Goal: Information Seeking & Learning: Learn about a topic

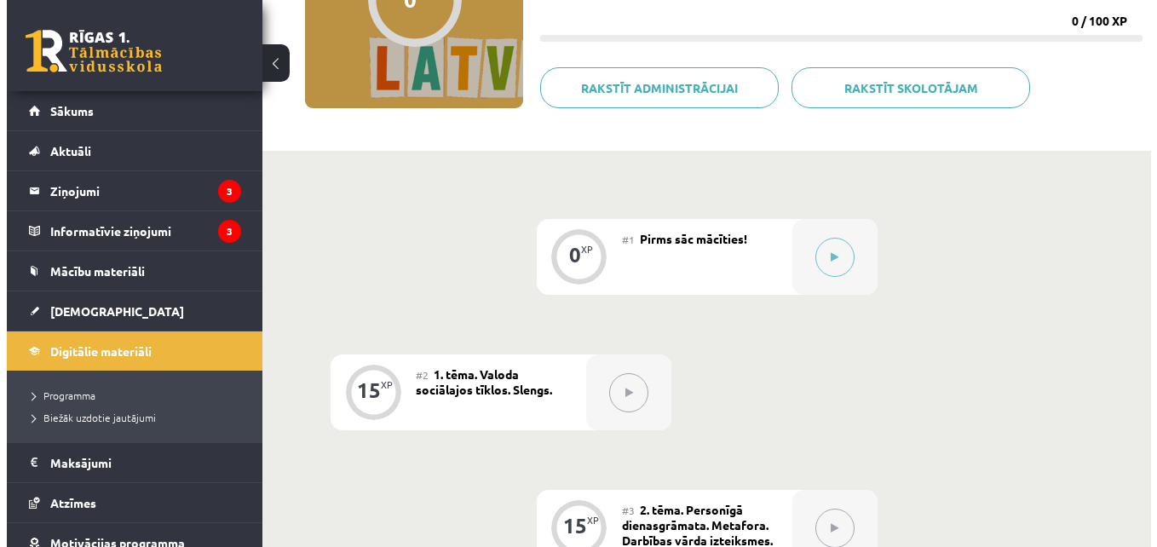
scroll to position [138, 0]
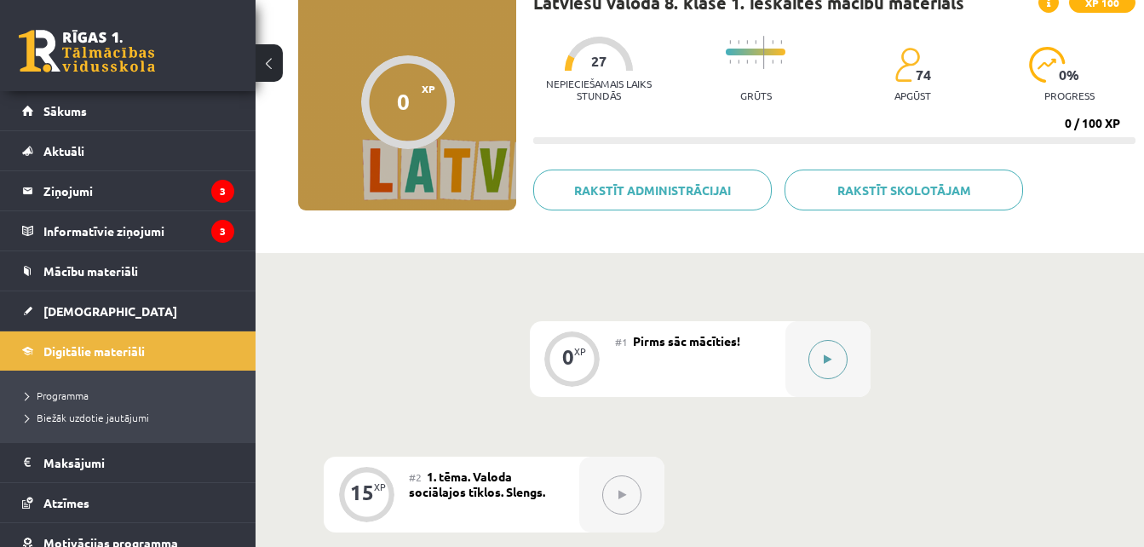
click at [825, 362] on icon at bounding box center [828, 359] width 8 height 10
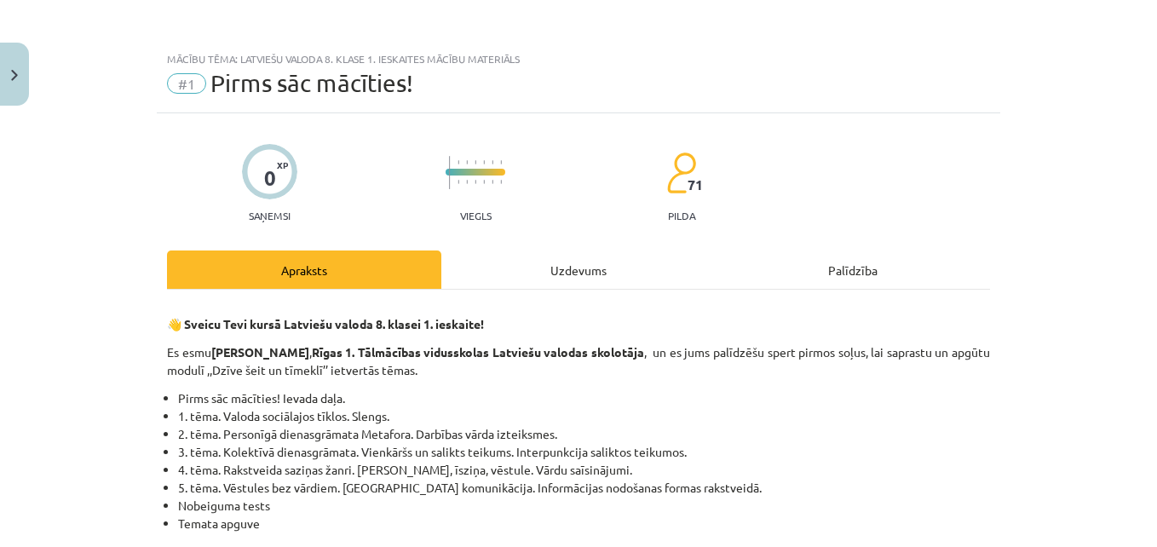
click at [535, 284] on div "Uzdevums" at bounding box center [578, 270] width 274 height 38
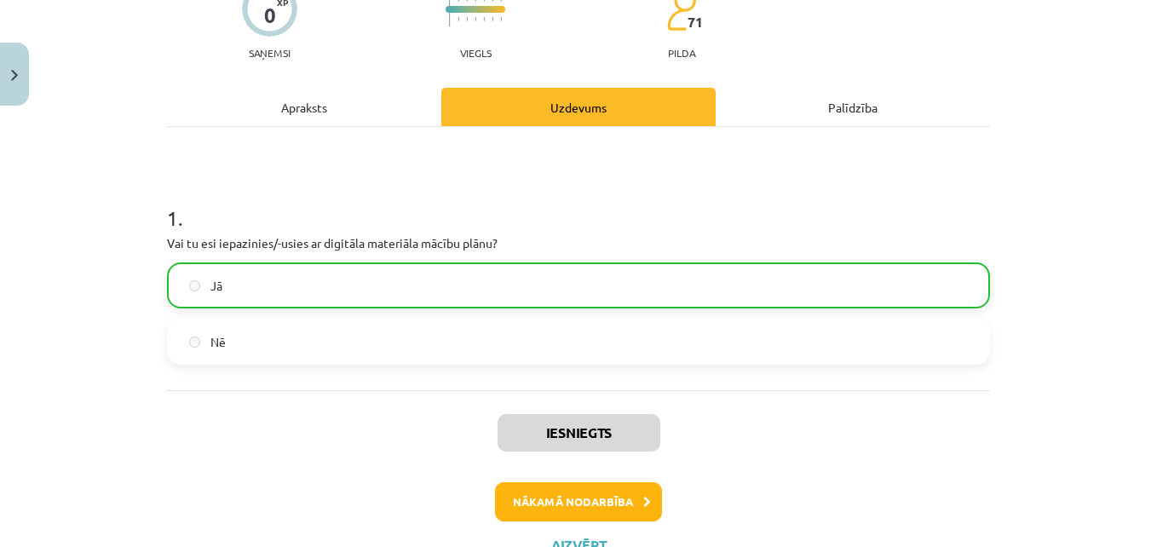
scroll to position [233, 0]
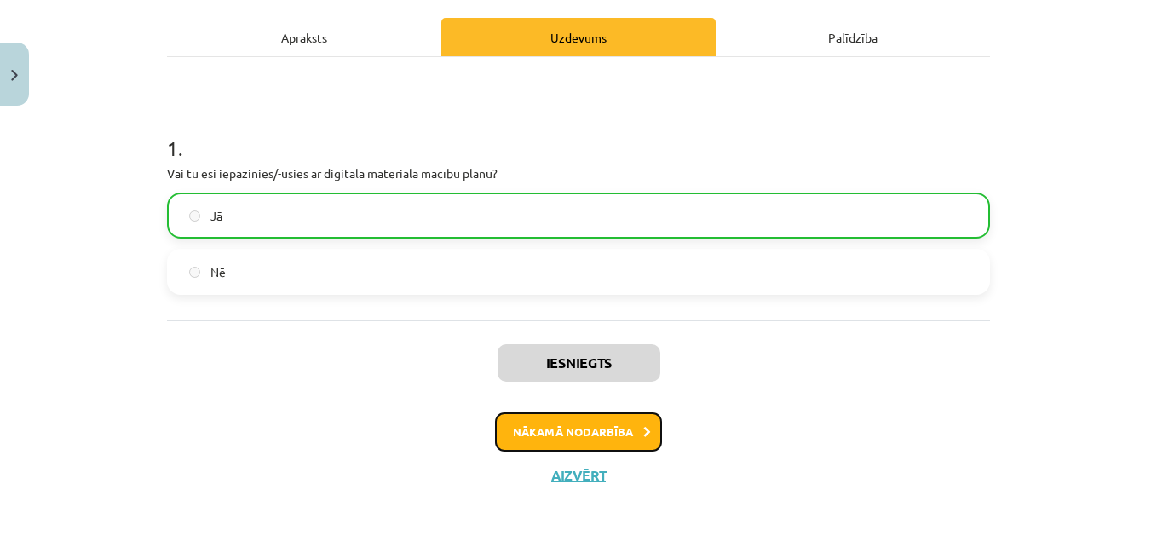
click at [585, 424] on button "Nākamā nodarbība" at bounding box center [578, 431] width 167 height 39
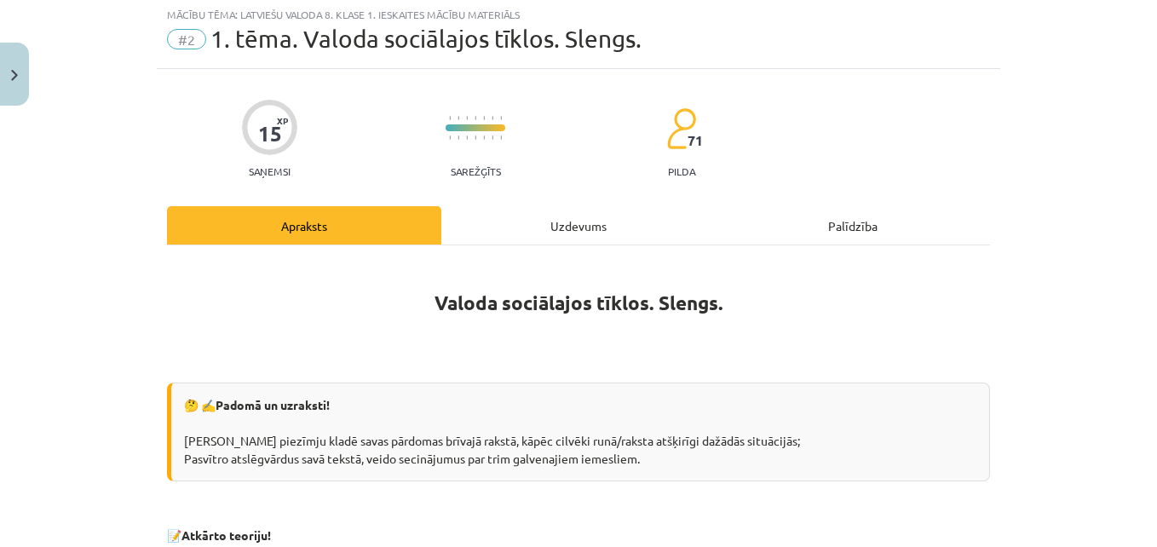
scroll to position [43, 0]
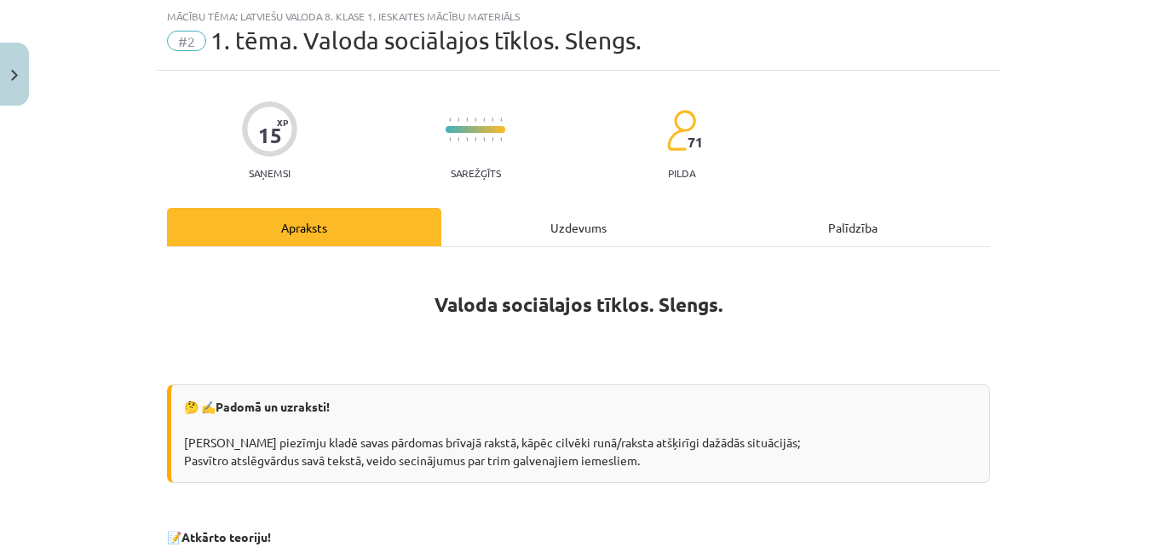
click at [594, 227] on div "Uzdevums" at bounding box center [578, 227] width 274 height 38
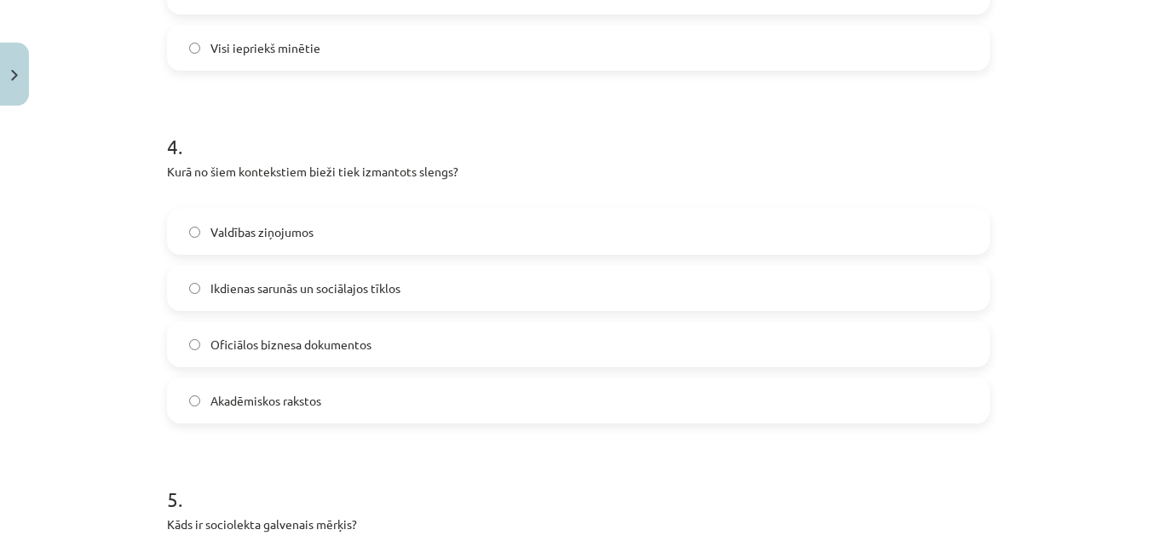
scroll to position [1702, 0]
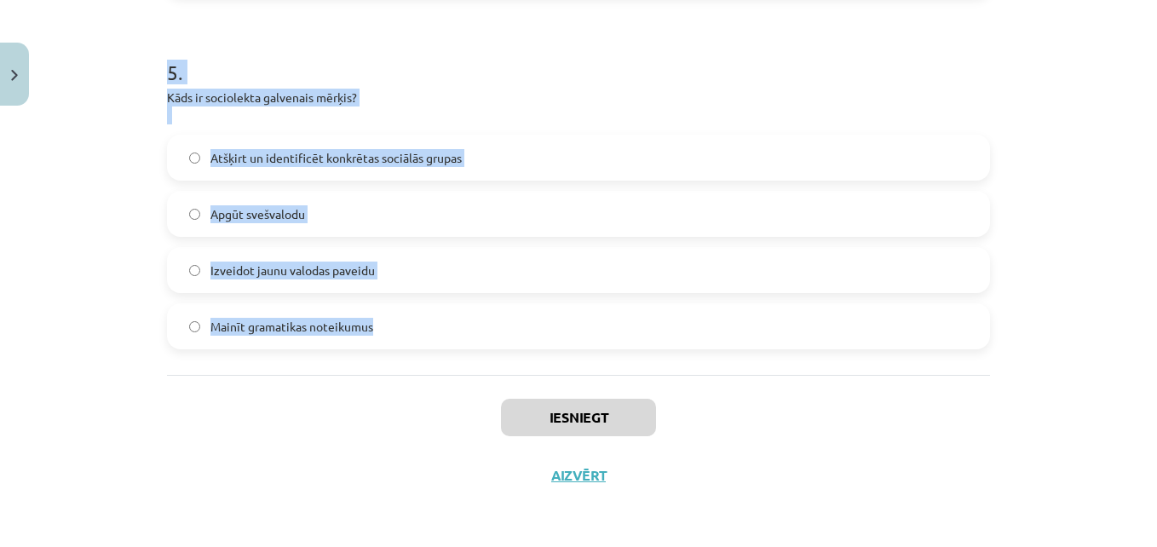
drag, startPoint x: 147, startPoint y: 302, endPoint x: 514, endPoint y: 352, distance: 370.7
click at [514, 352] on div "Mācību tēma: Latviešu valoda 8. klase 1. ieskaites mācību materiāls #2 1. tēma.…" at bounding box center [578, 273] width 1157 height 547
copy form "1 . Kas ir slengs? Oficiāla un standarta valoda Neformāla, bieži vien žargonisk…"
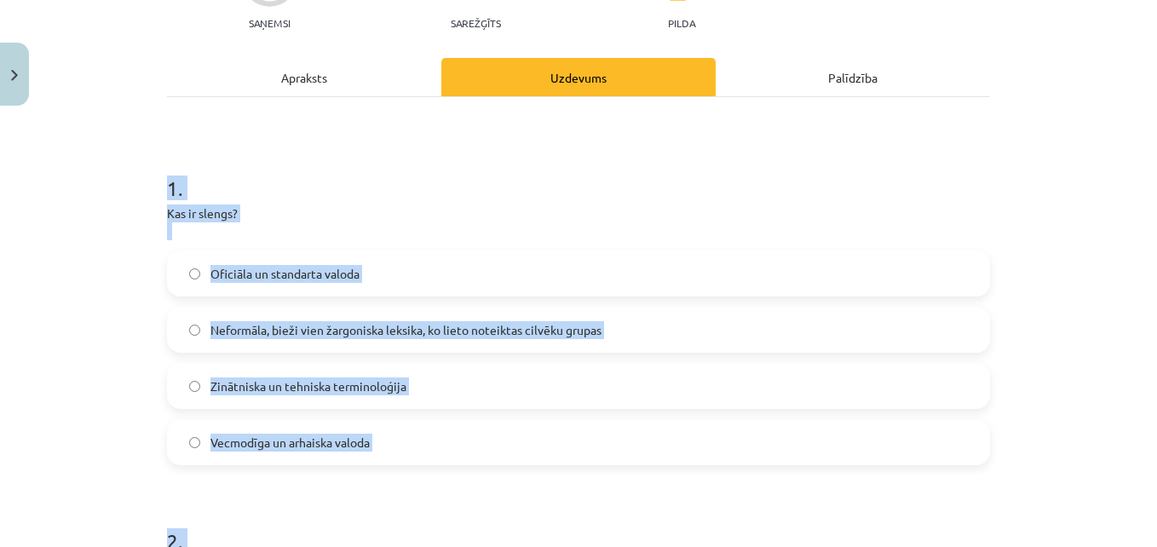
scroll to position [211, 0]
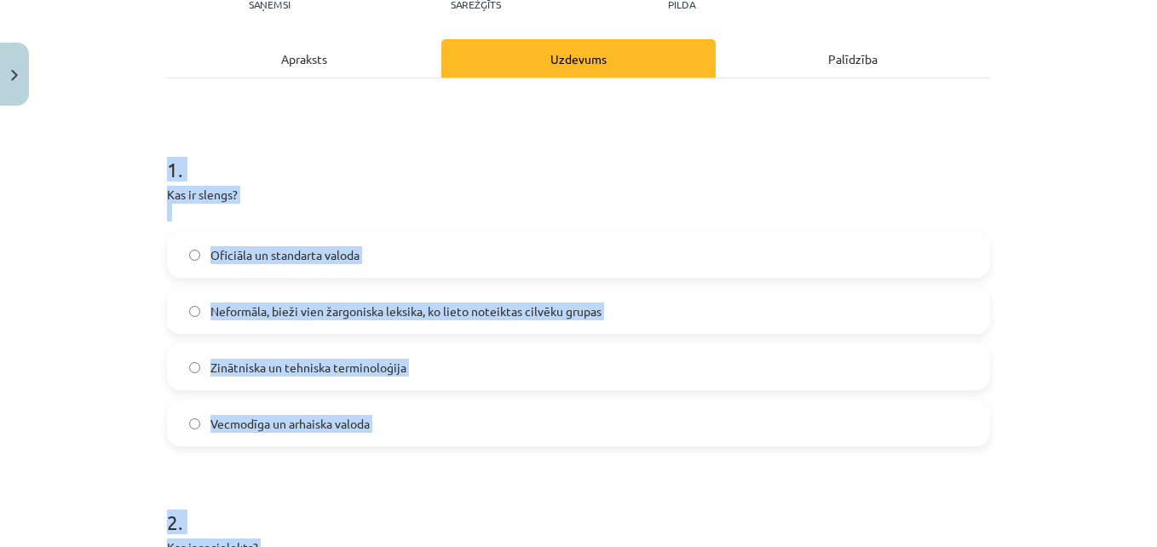
click at [494, 315] on span "Neformāla, bieži vien žargoniska leksika, ko lieto noteiktas cilvēku grupas" at bounding box center [405, 311] width 391 height 18
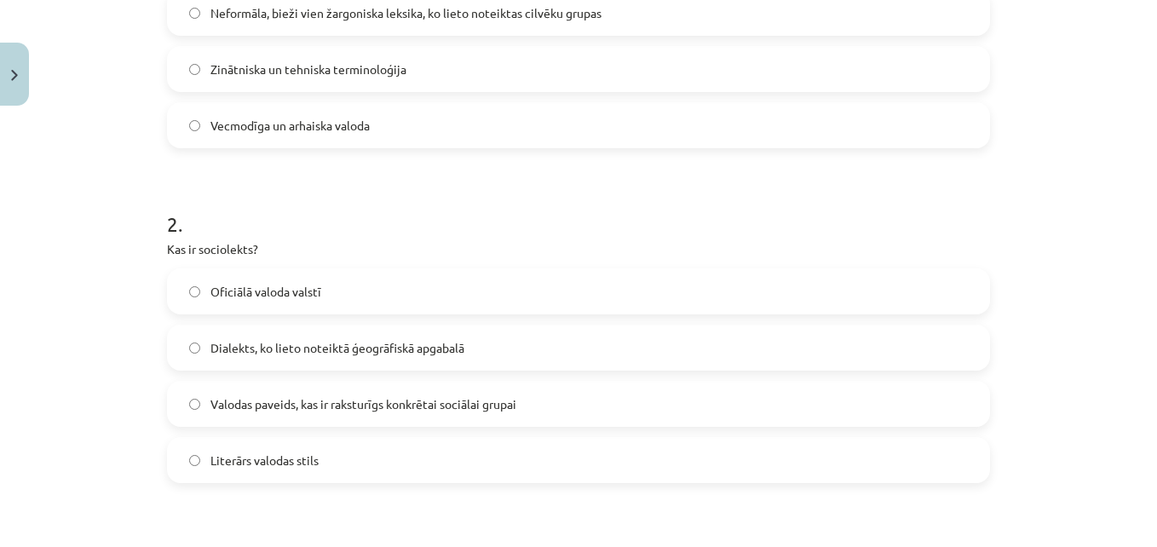
scroll to position [536, 0]
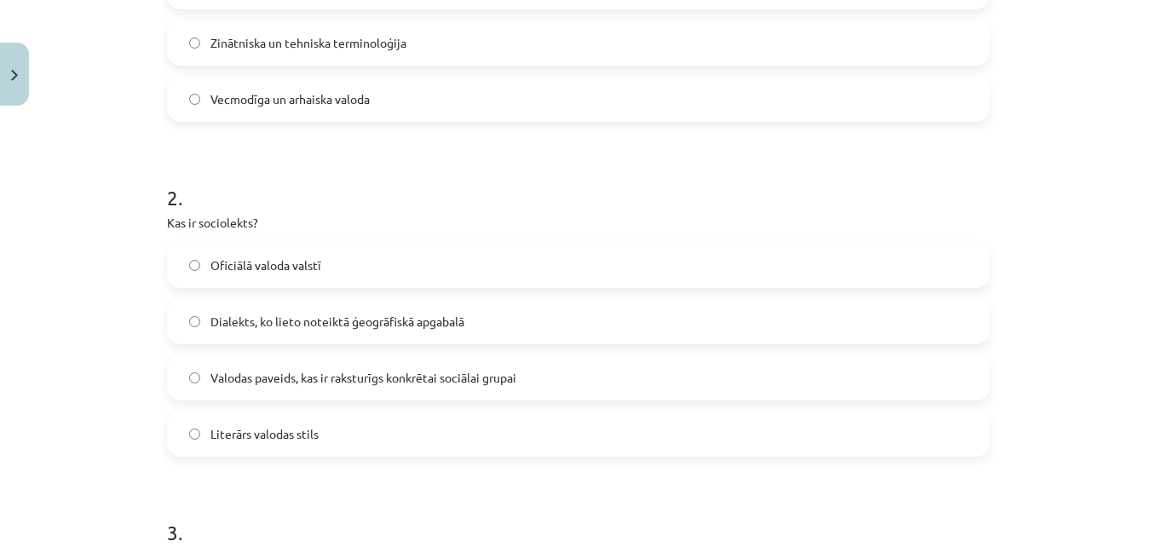
click at [591, 377] on label "Valodas paveids, kas ir raksturīgs konkrētai sociālai grupai" at bounding box center [579, 377] width 820 height 43
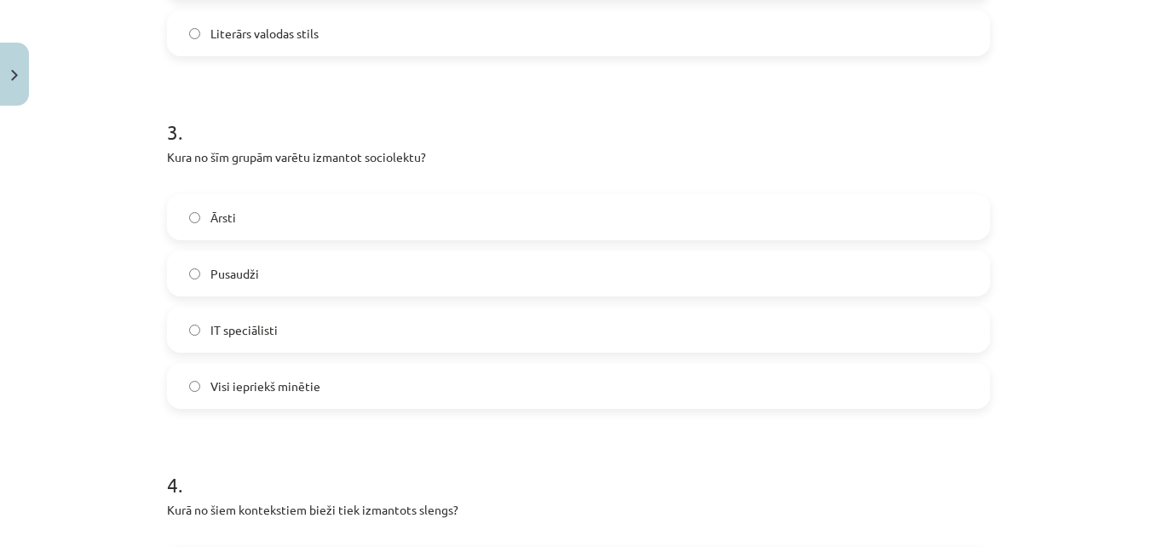
scroll to position [936, 0]
click at [383, 391] on label "Visi iepriekš minētie" at bounding box center [579, 386] width 820 height 43
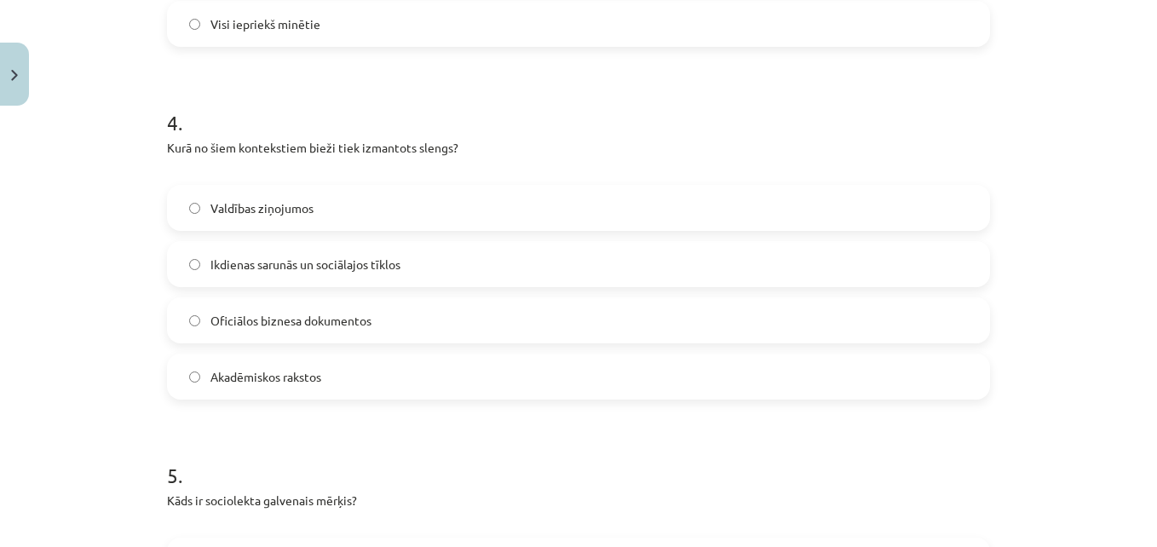
scroll to position [1305, 0]
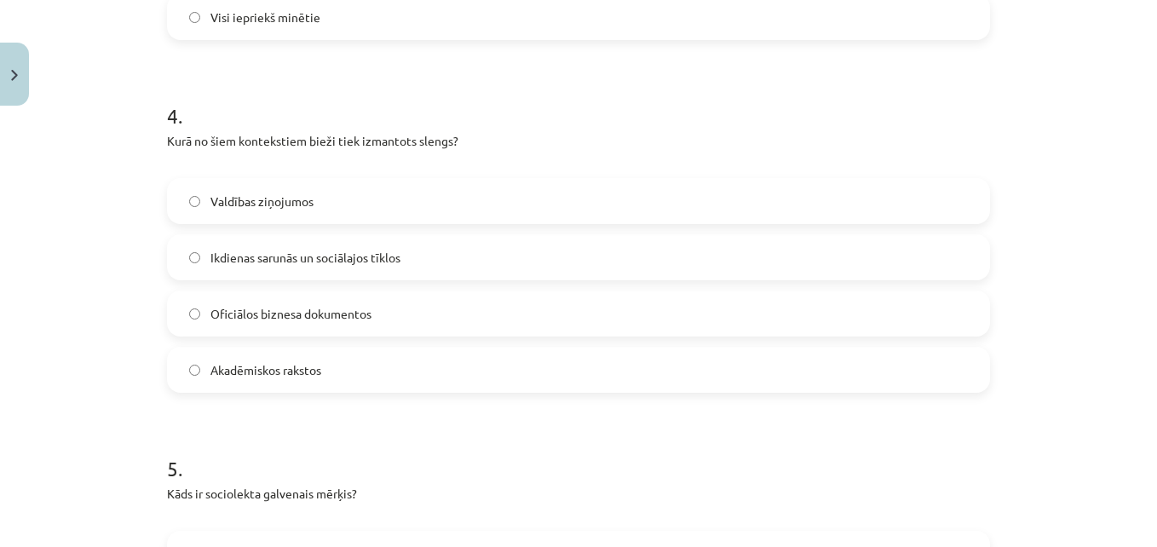
click at [423, 256] on label "Ikdienas sarunās un sociālajos tīklos" at bounding box center [579, 257] width 820 height 43
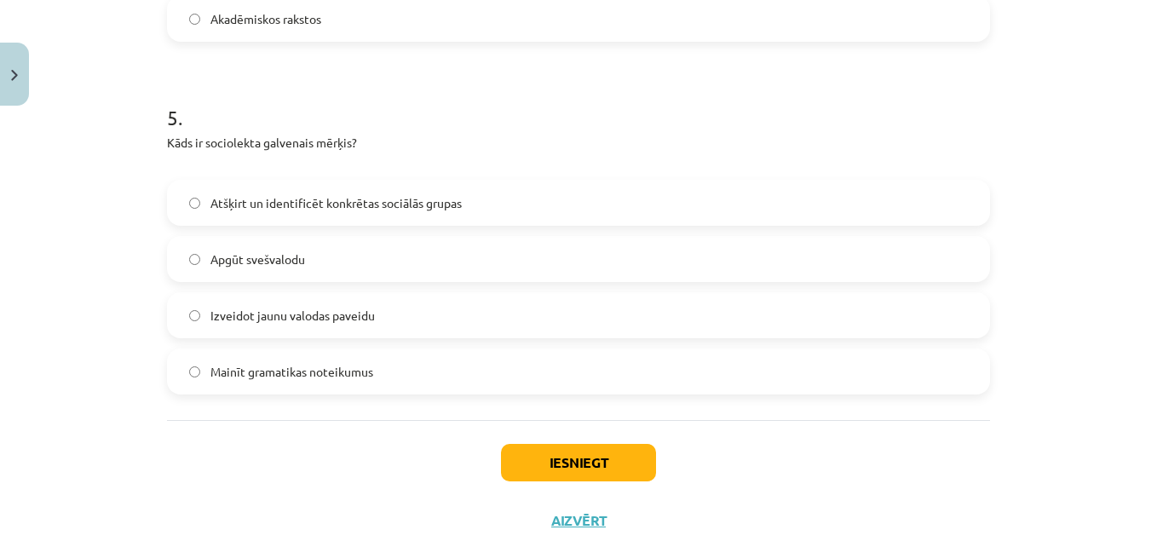
scroll to position [1661, 0]
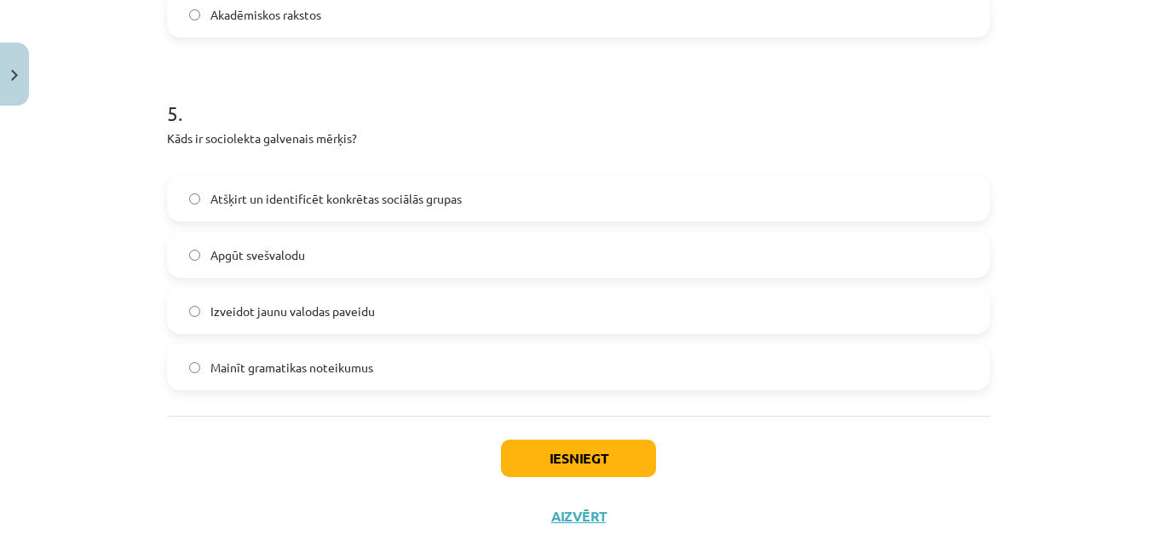
click at [438, 196] on span "Atšķirt un identificēt konkrētas sociālās grupas" at bounding box center [335, 199] width 251 height 18
click at [565, 470] on button "Iesniegt" at bounding box center [578, 458] width 155 height 37
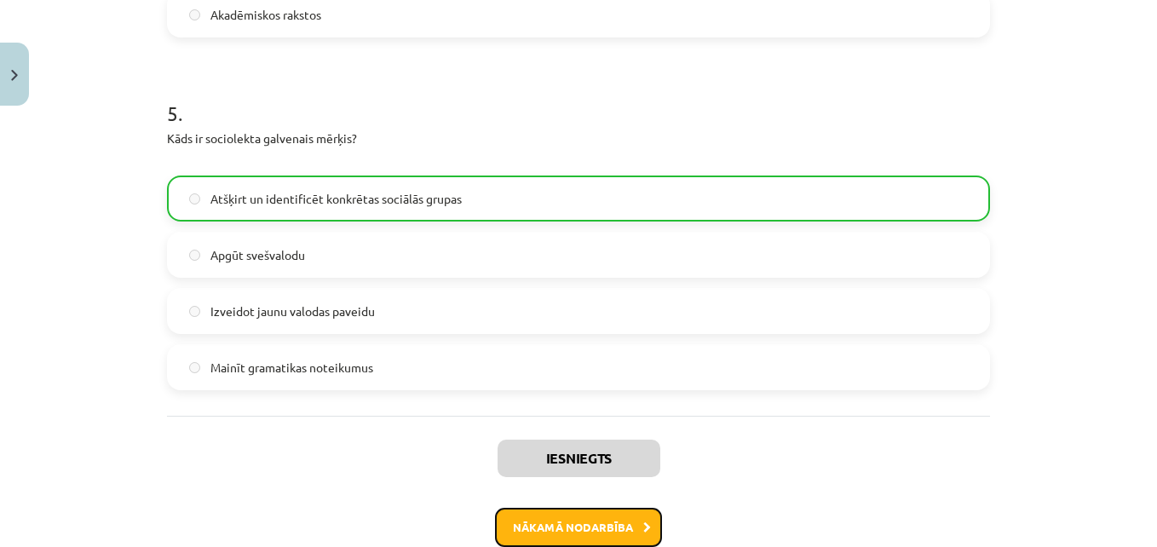
click at [601, 519] on button "Nākamā nodarbība" at bounding box center [578, 527] width 167 height 39
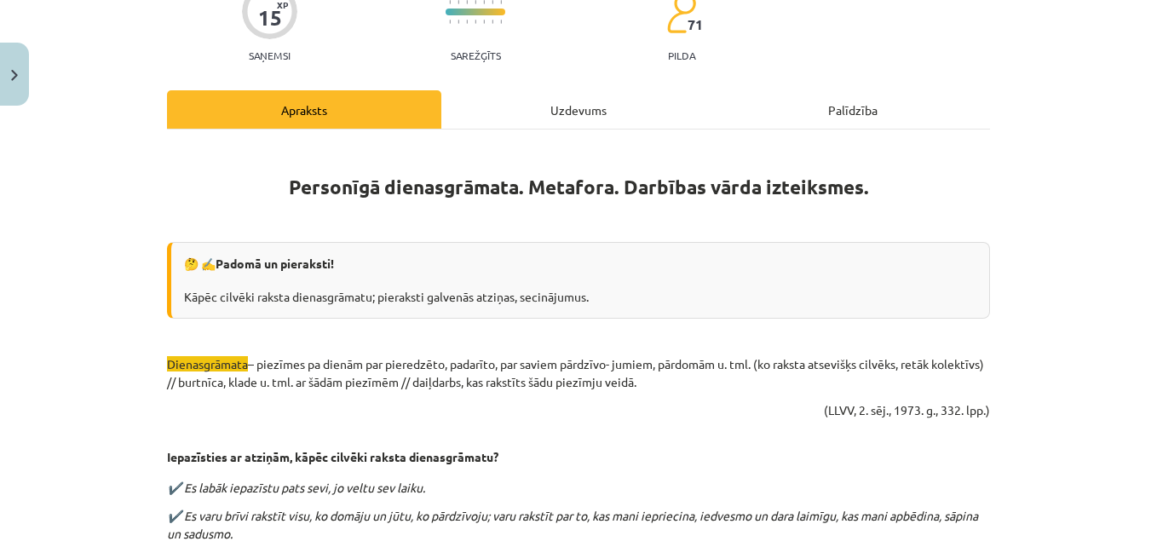
scroll to position [43, 0]
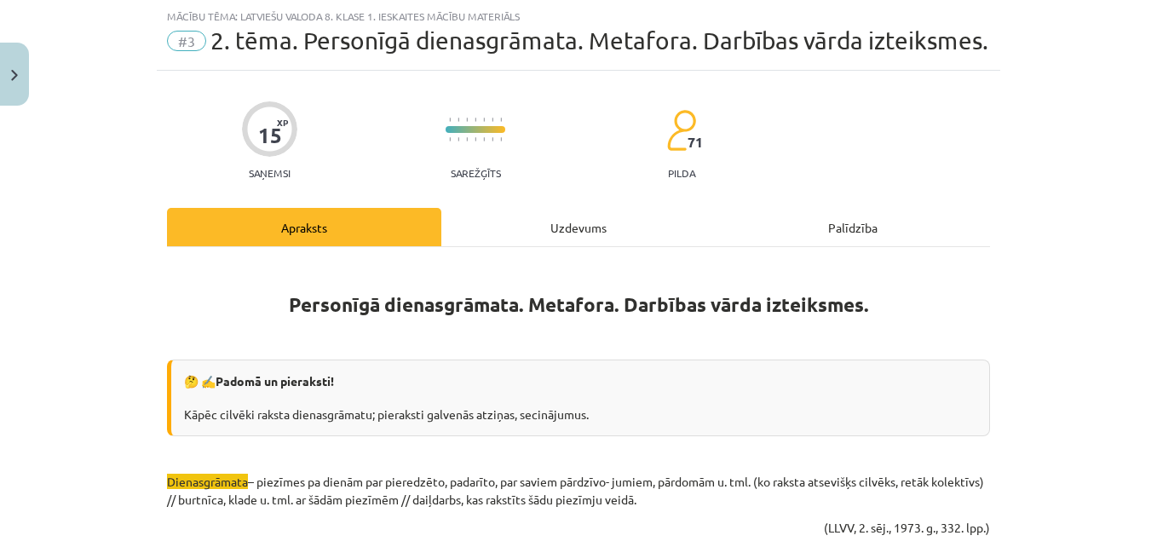
click at [542, 230] on div "Uzdevums" at bounding box center [578, 227] width 274 height 38
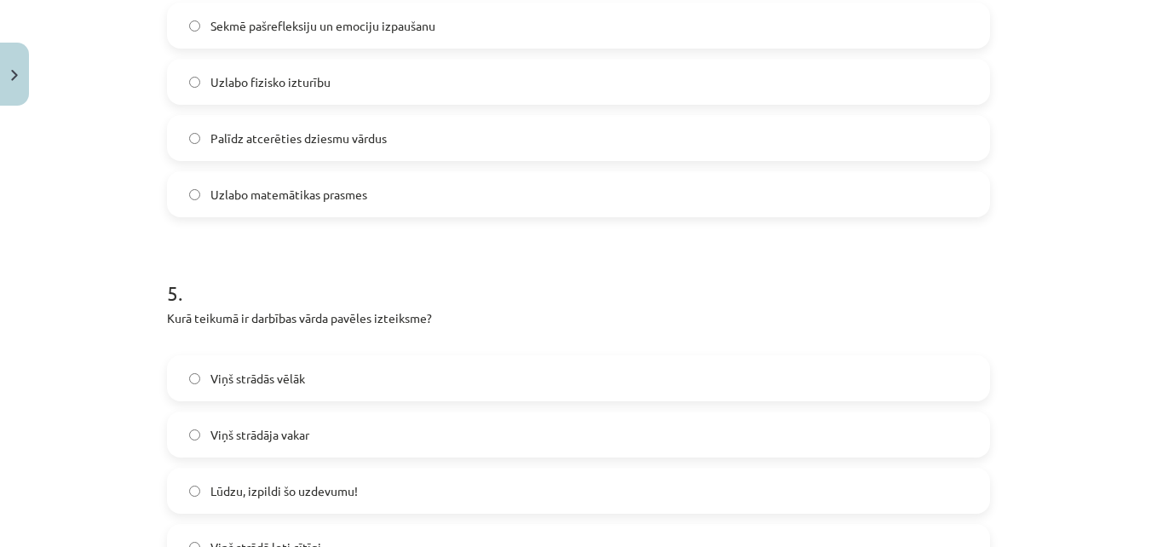
scroll to position [1720, 0]
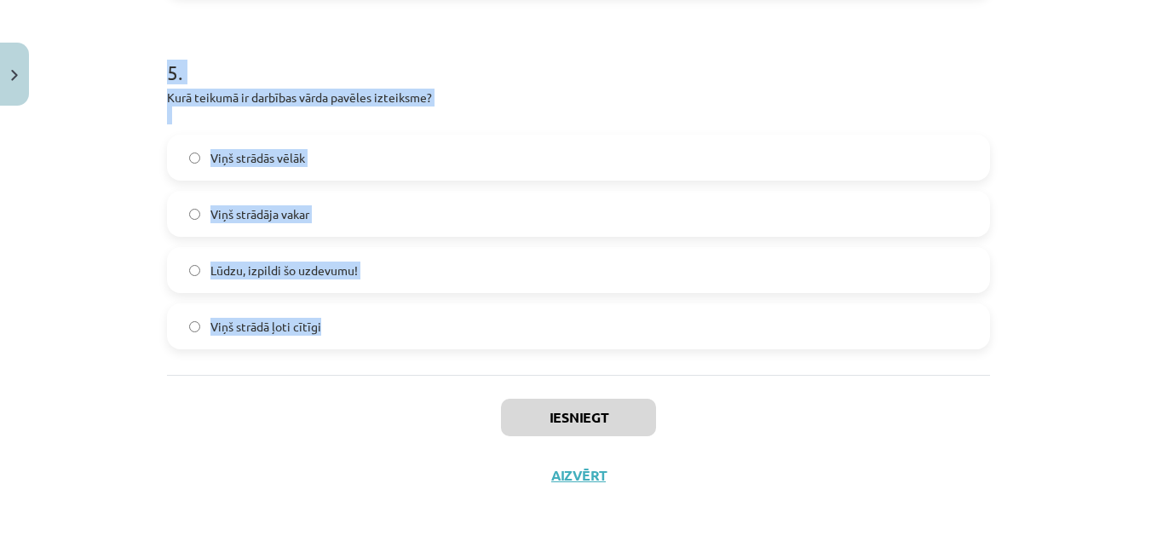
drag, startPoint x: 157, startPoint y: 335, endPoint x: 385, endPoint y: 334, distance: 228.4
copy form "1 . Kas ir dienasgrāmata? Avīze Personīgais pierakstu žurnāls Oficiāls dokument…"
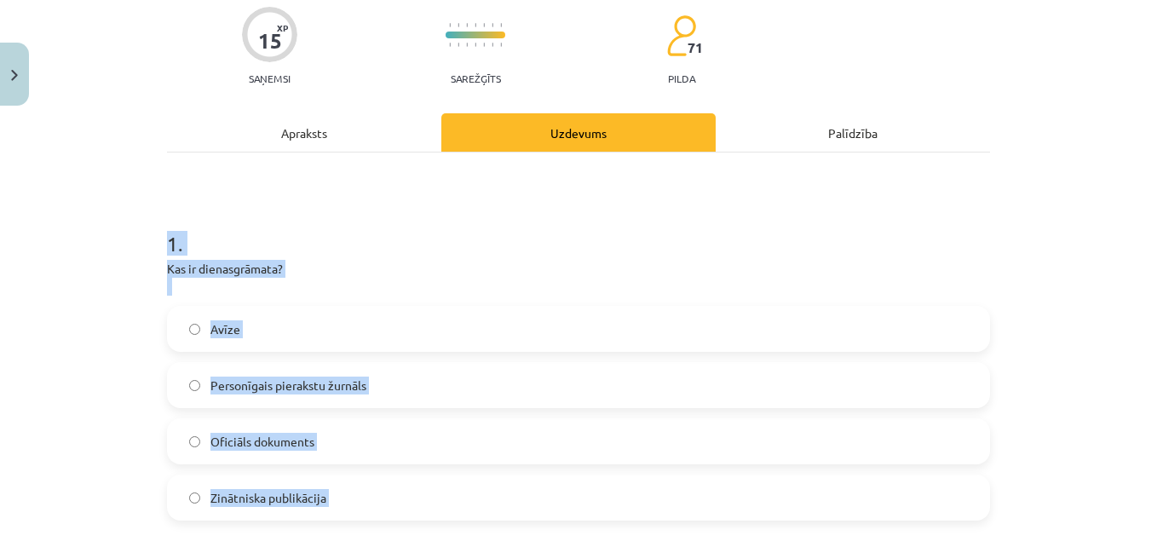
scroll to position [153, 0]
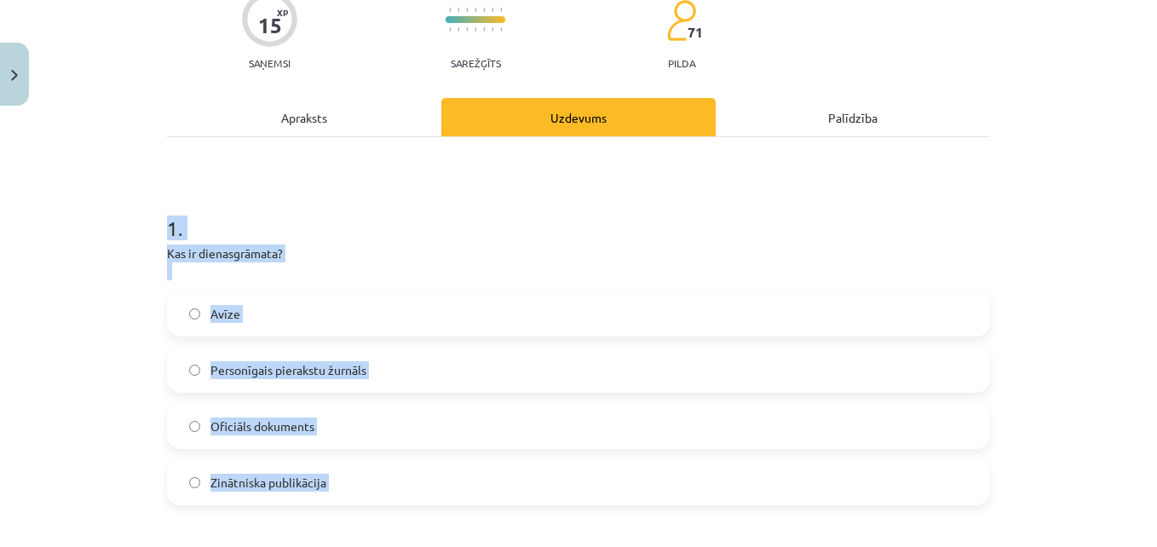
click at [413, 377] on label "Personīgais pierakstu žurnāls" at bounding box center [579, 370] width 820 height 43
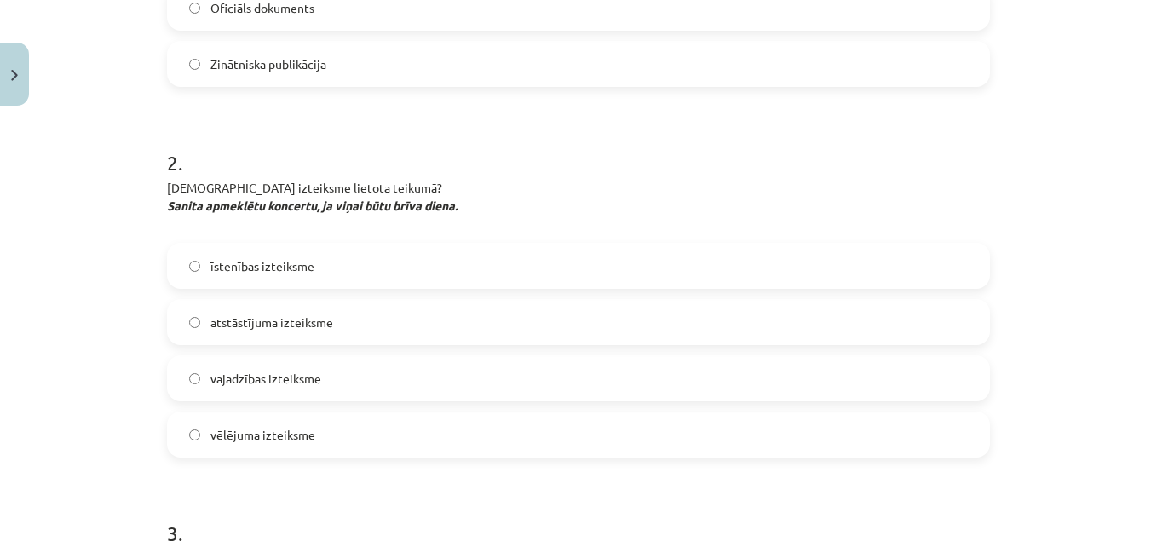
scroll to position [582, 0]
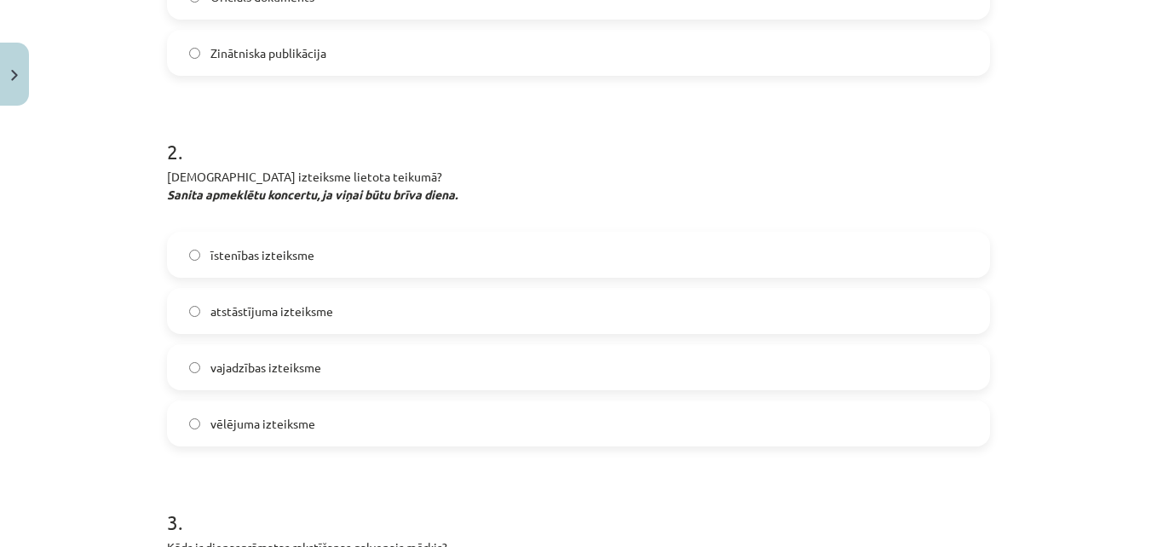
click at [268, 424] on span "vēlējuma izteiksme" at bounding box center [262, 424] width 105 height 18
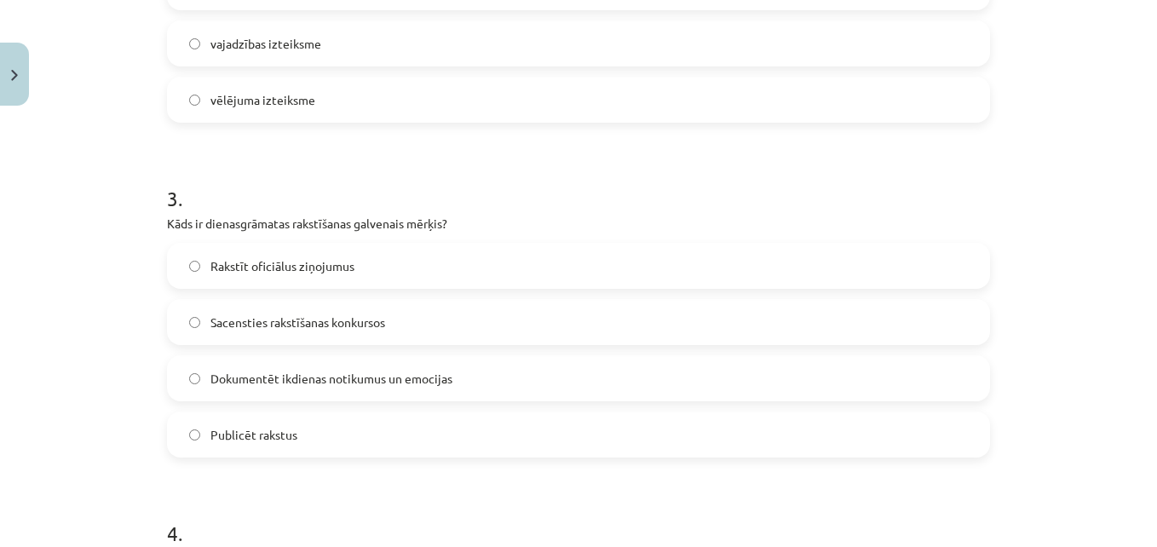
scroll to position [913, 0]
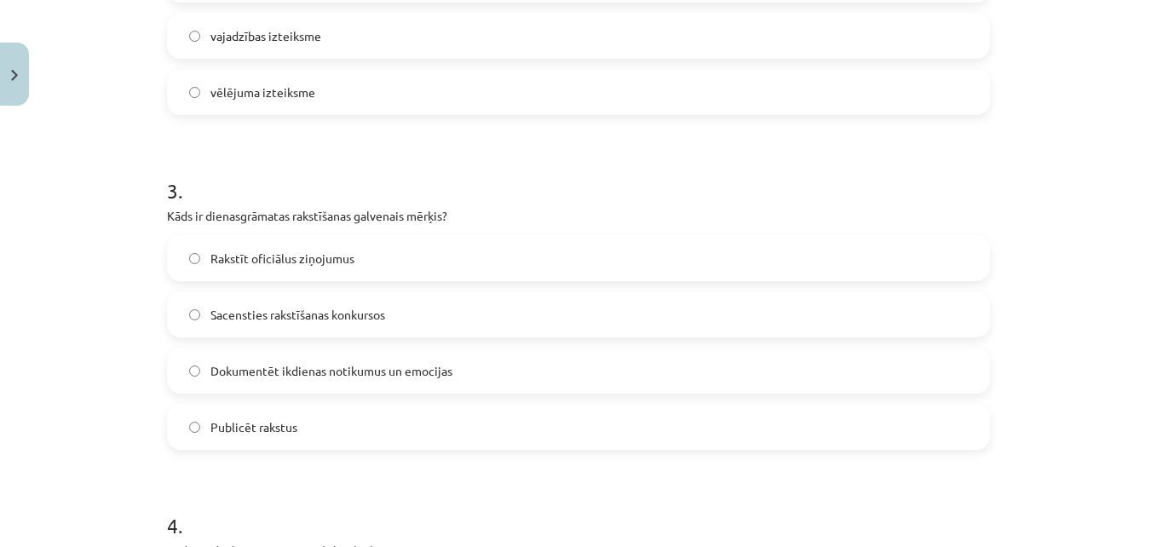
click at [359, 374] on span "Dokumentēt ikdienas notikumus un emocijas" at bounding box center [331, 371] width 242 height 18
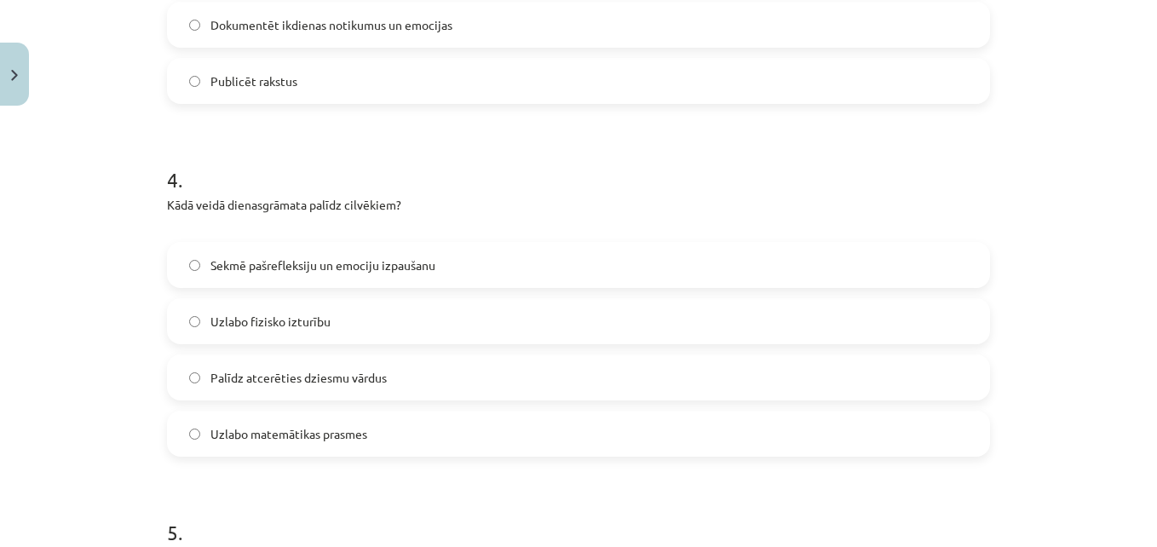
scroll to position [1255, 0]
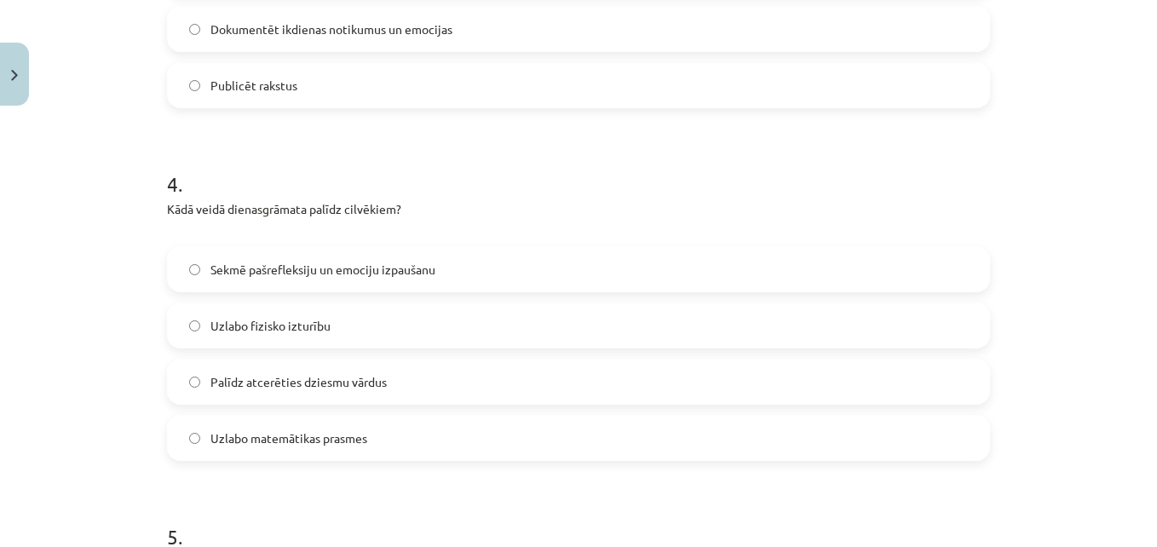
click at [569, 262] on label "Sekmē pašrefleksiju un emociju izpaušanu" at bounding box center [579, 269] width 820 height 43
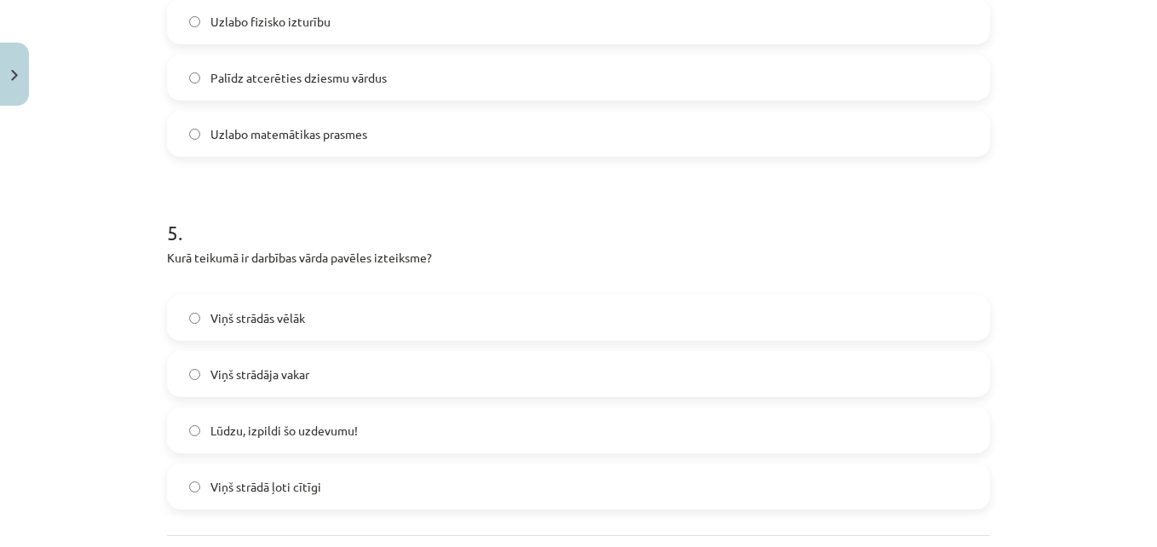
scroll to position [1567, 0]
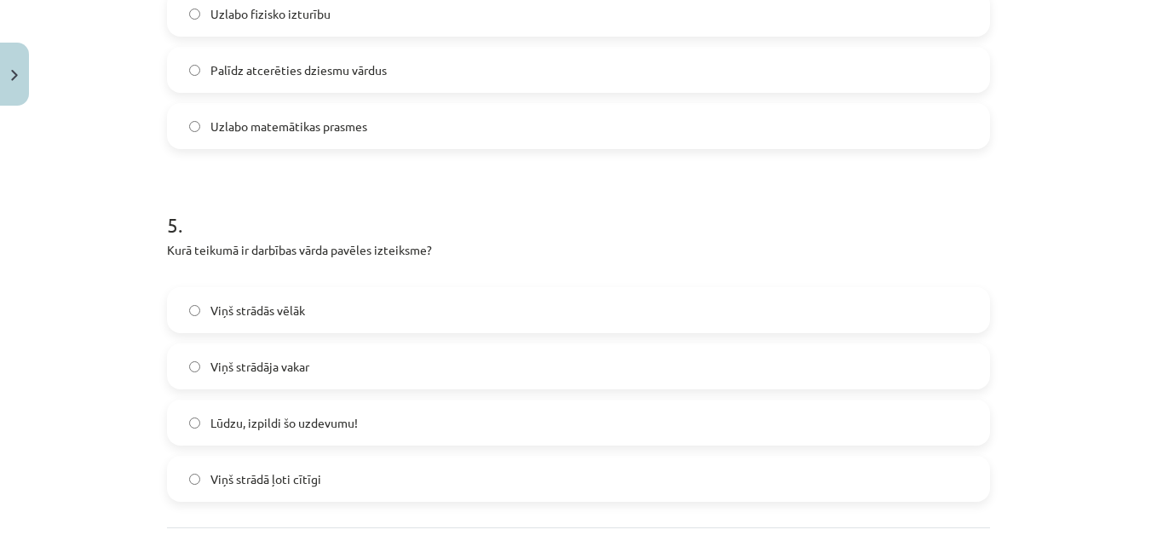
click at [335, 418] on span "Lūdzu, izpildi šo uzdevumu!" at bounding box center [283, 423] width 147 height 18
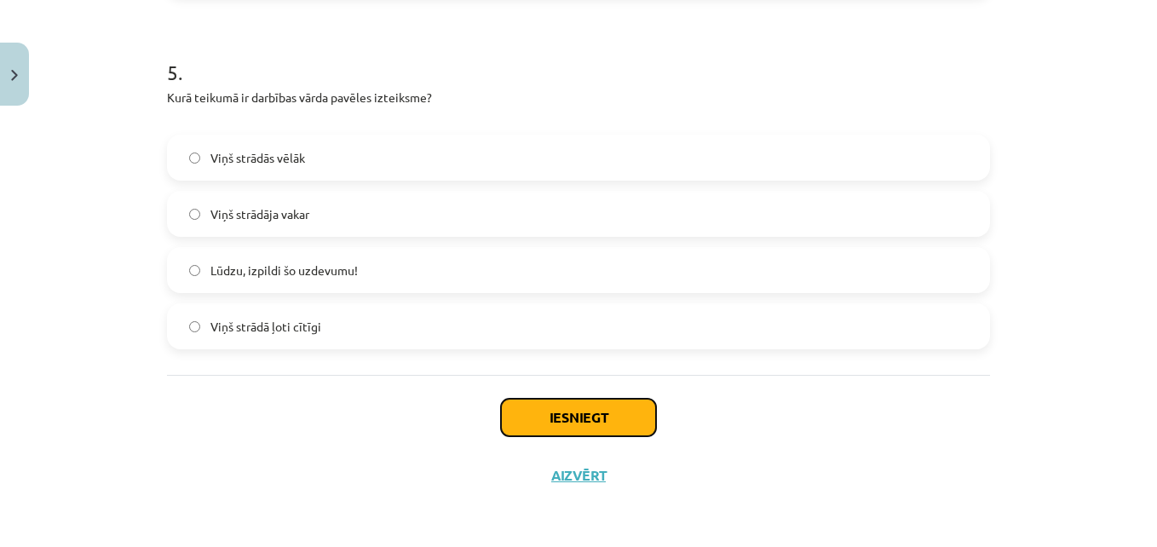
click at [585, 417] on button "Iesniegt" at bounding box center [578, 417] width 155 height 37
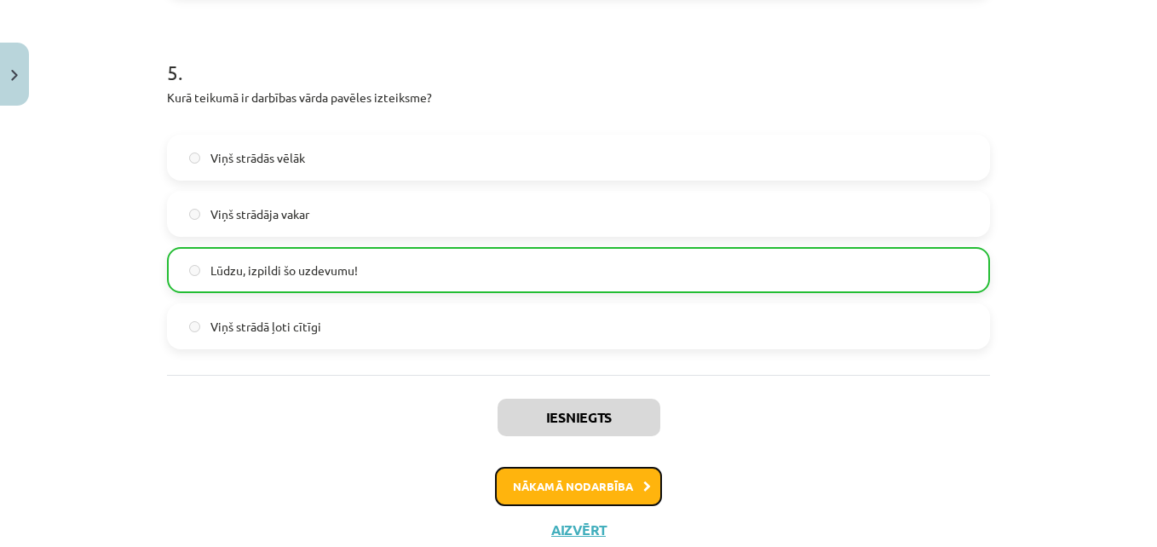
click at [615, 490] on button "Nākamā nodarbība" at bounding box center [578, 486] width 167 height 39
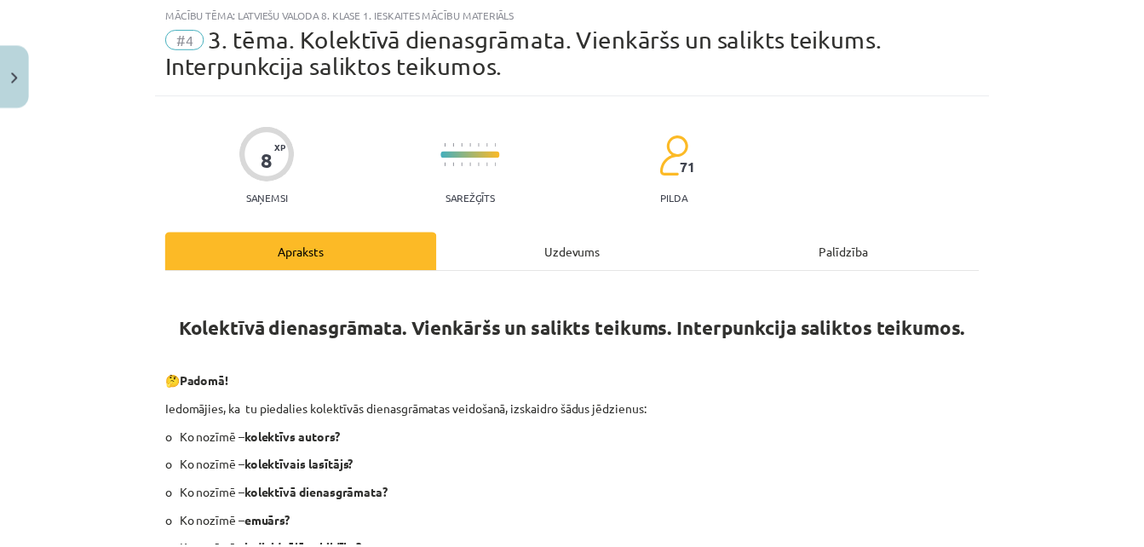
scroll to position [43, 0]
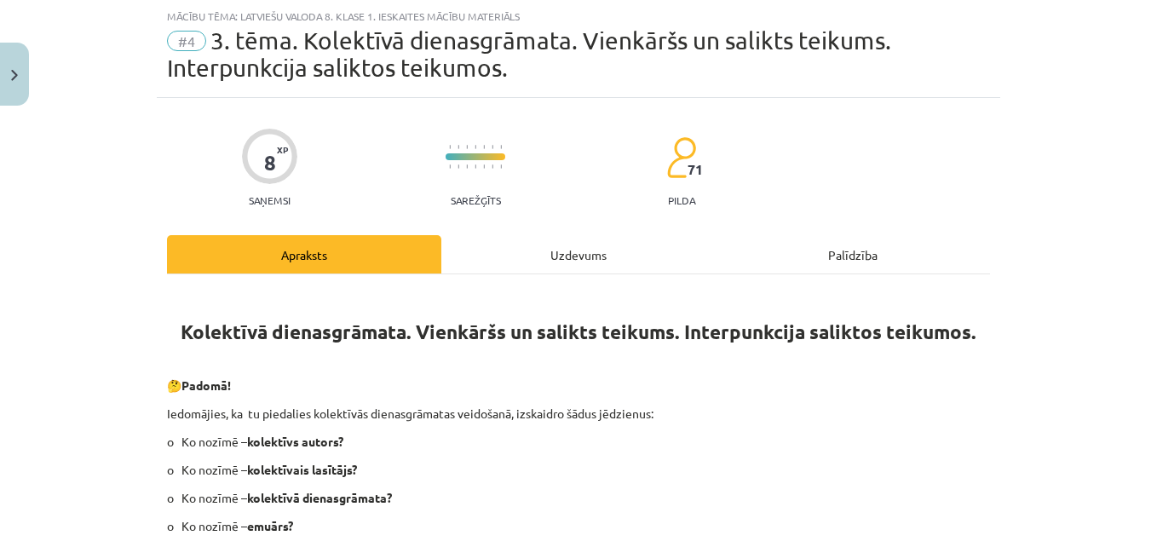
click at [566, 253] on div "Uzdevums" at bounding box center [578, 254] width 274 height 38
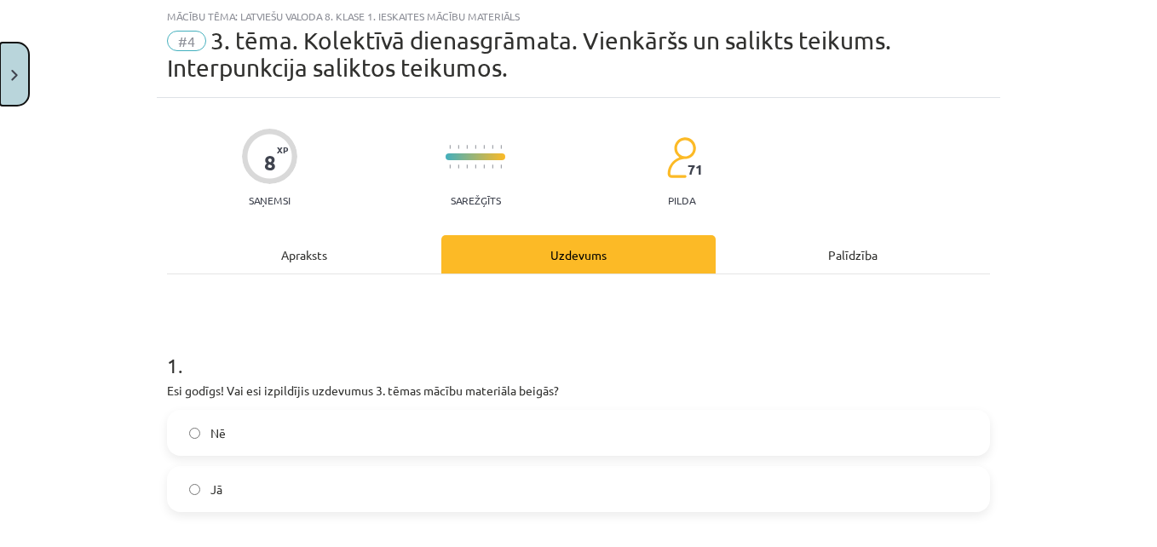
click at [13, 75] on img "Close" at bounding box center [14, 75] width 7 height 11
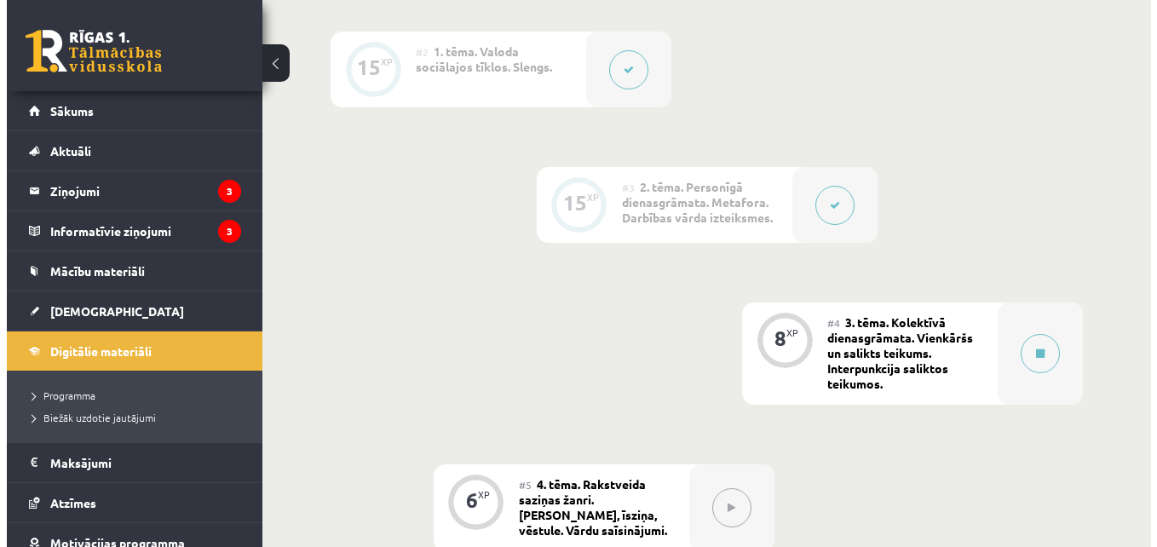
scroll to position [567, 0]
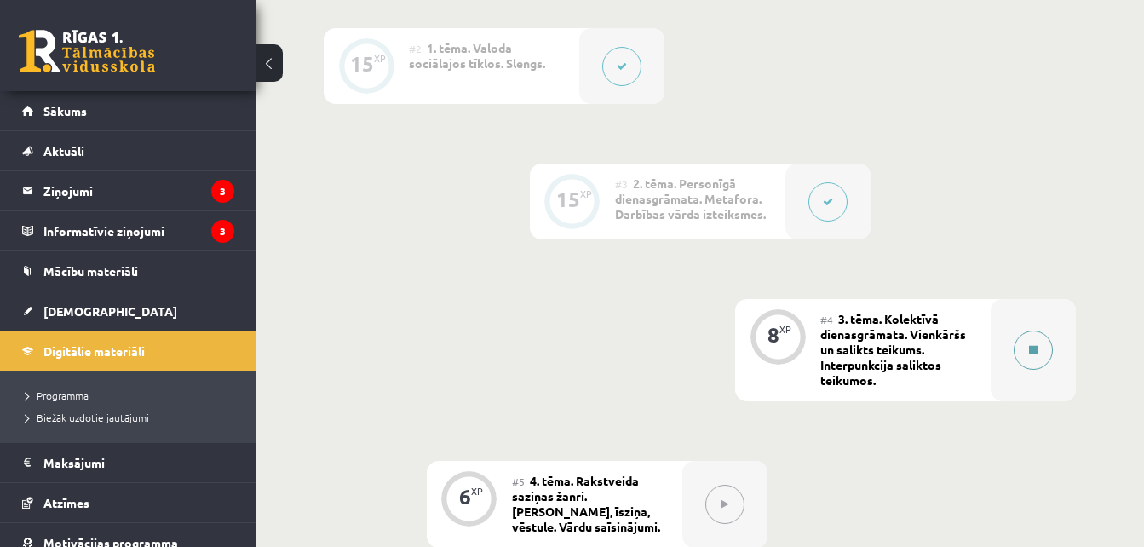
click at [1033, 351] on icon at bounding box center [1033, 350] width 9 height 10
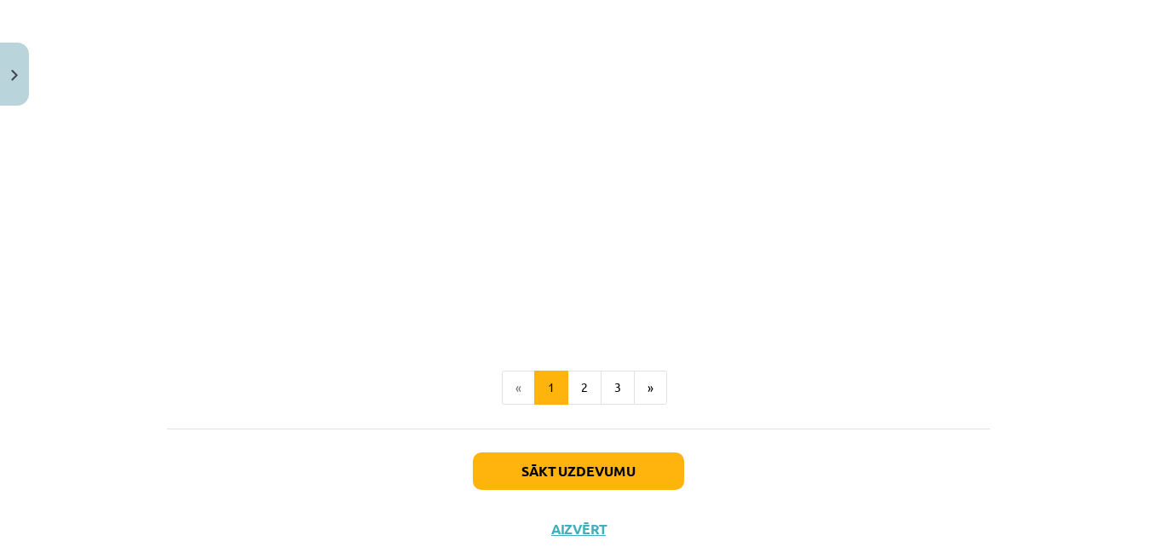
scroll to position [878, 0]
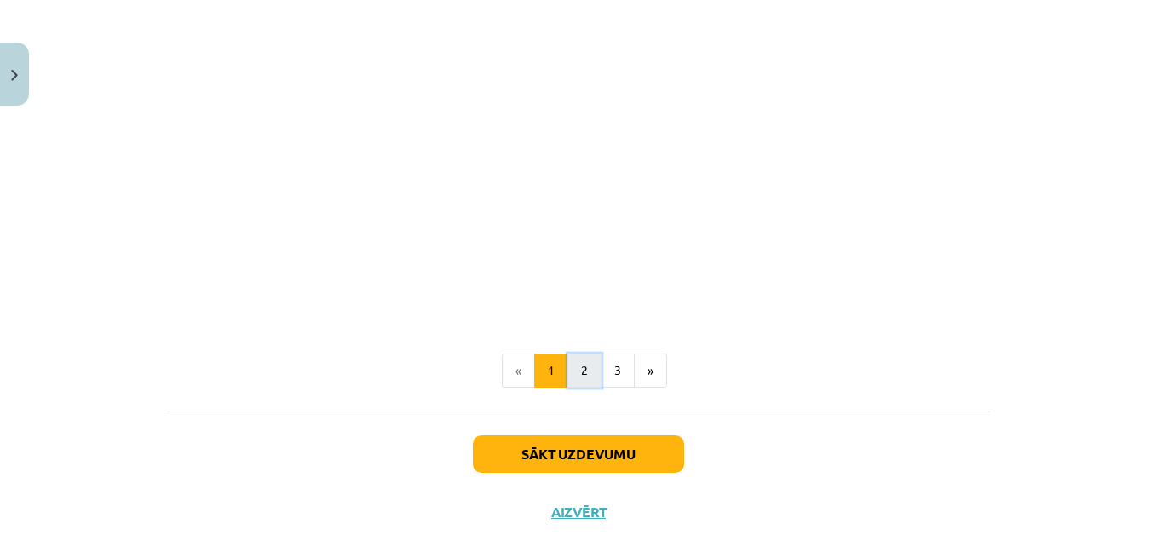
click at [585, 366] on button "2" at bounding box center [585, 371] width 34 height 34
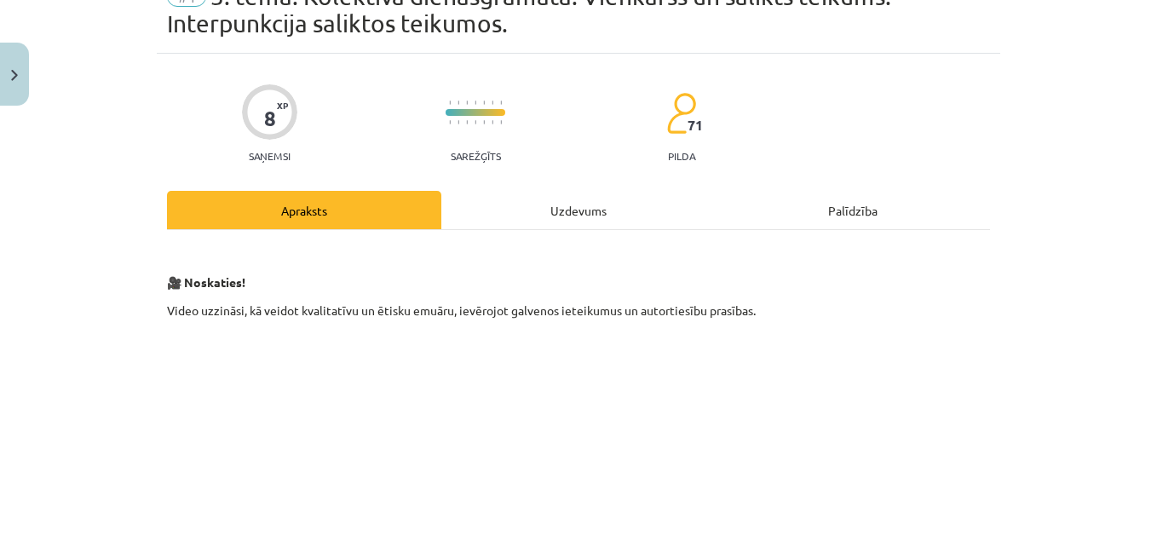
scroll to position [0, 0]
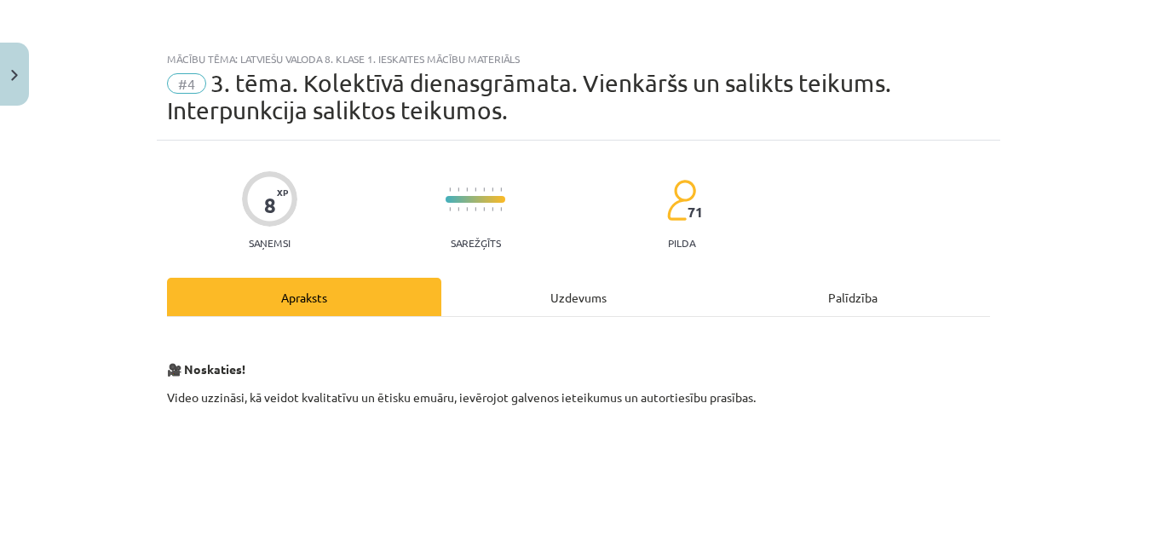
click at [615, 305] on div "Uzdevums" at bounding box center [578, 297] width 274 height 38
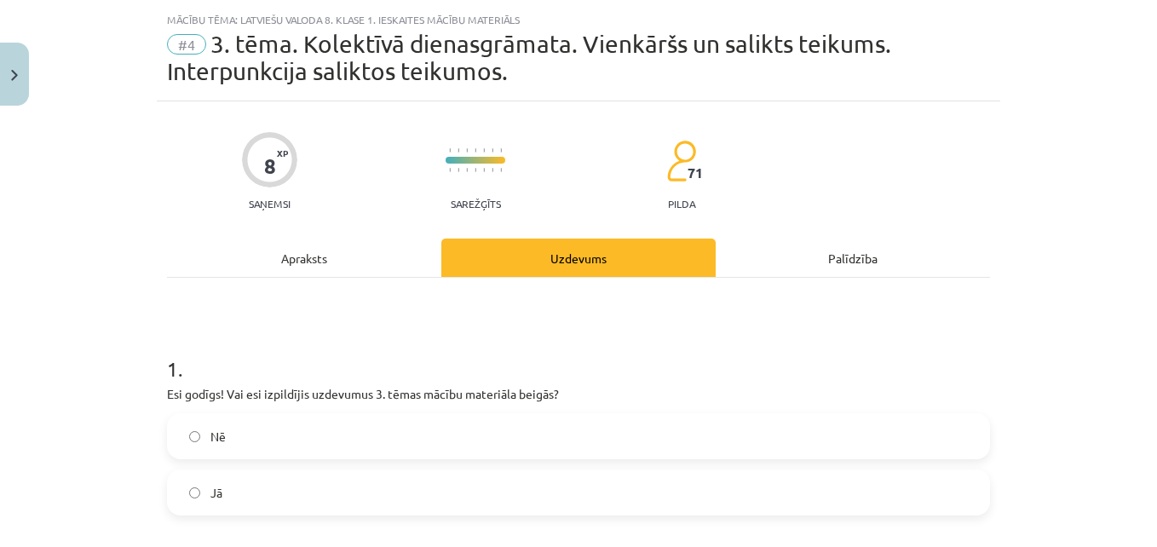
scroll to position [43, 0]
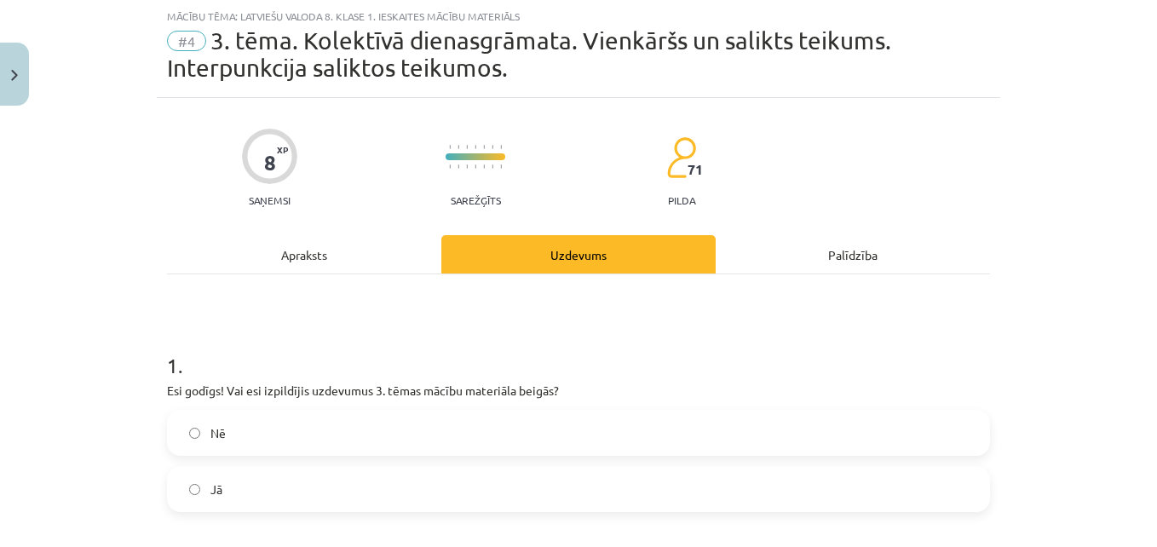
click at [540, 434] on label "Nē" at bounding box center [579, 433] width 820 height 43
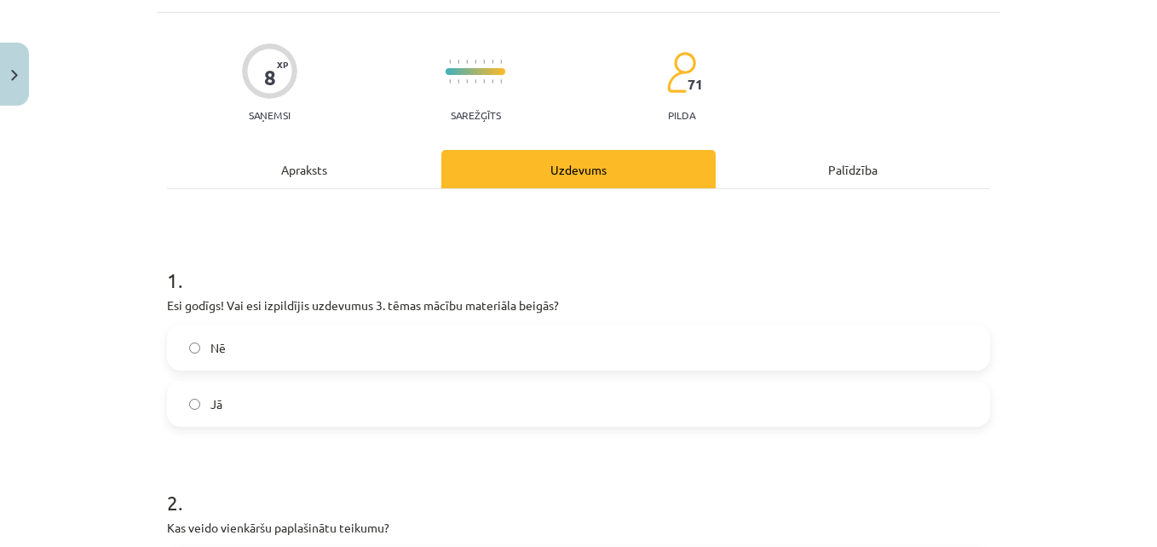
scroll to position [122, 0]
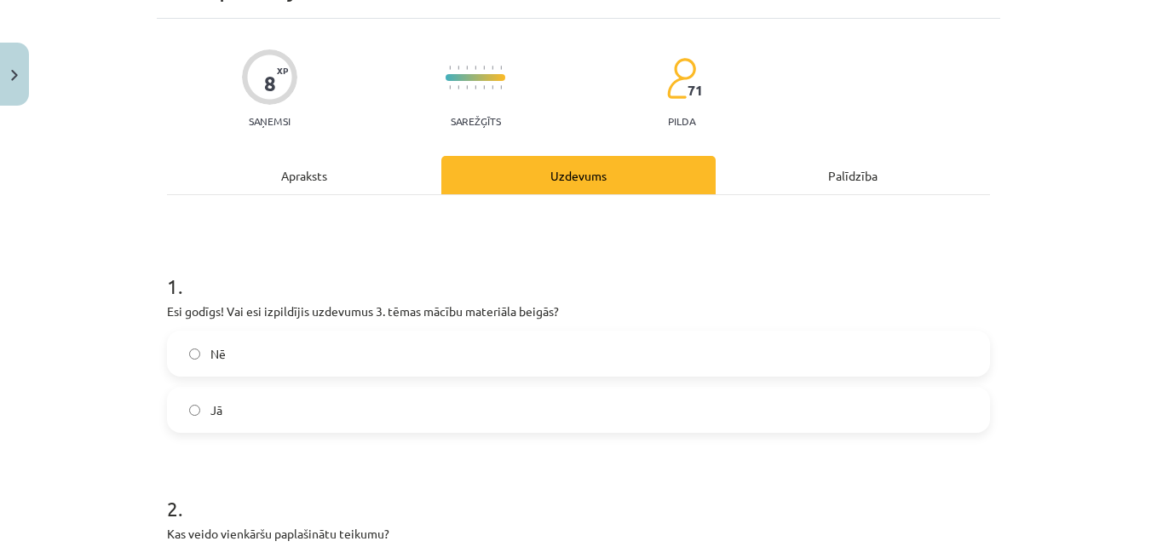
click at [497, 415] on label "Jā" at bounding box center [579, 410] width 820 height 43
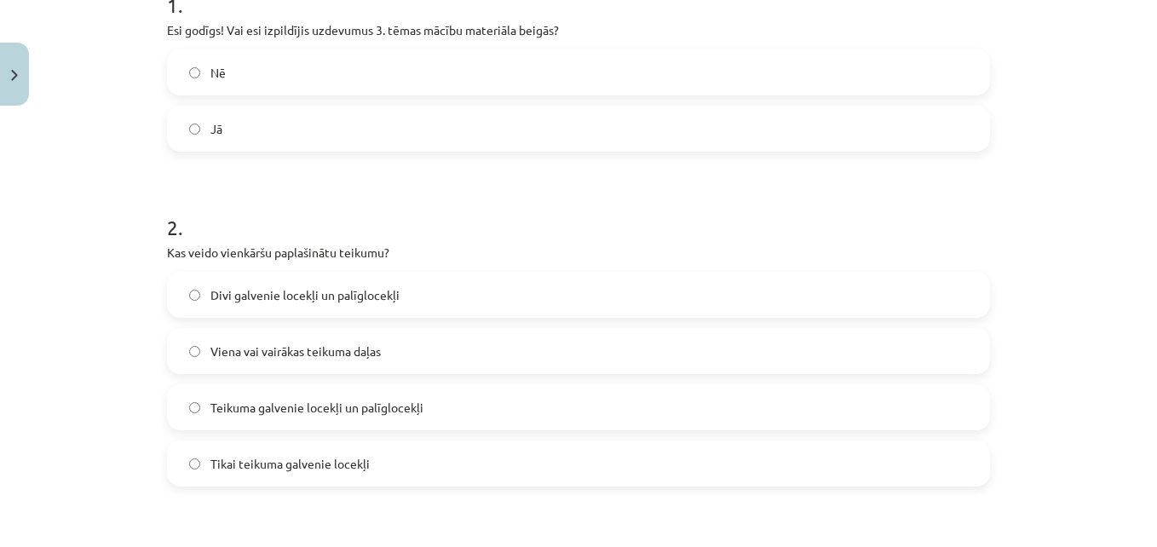
scroll to position [440, 0]
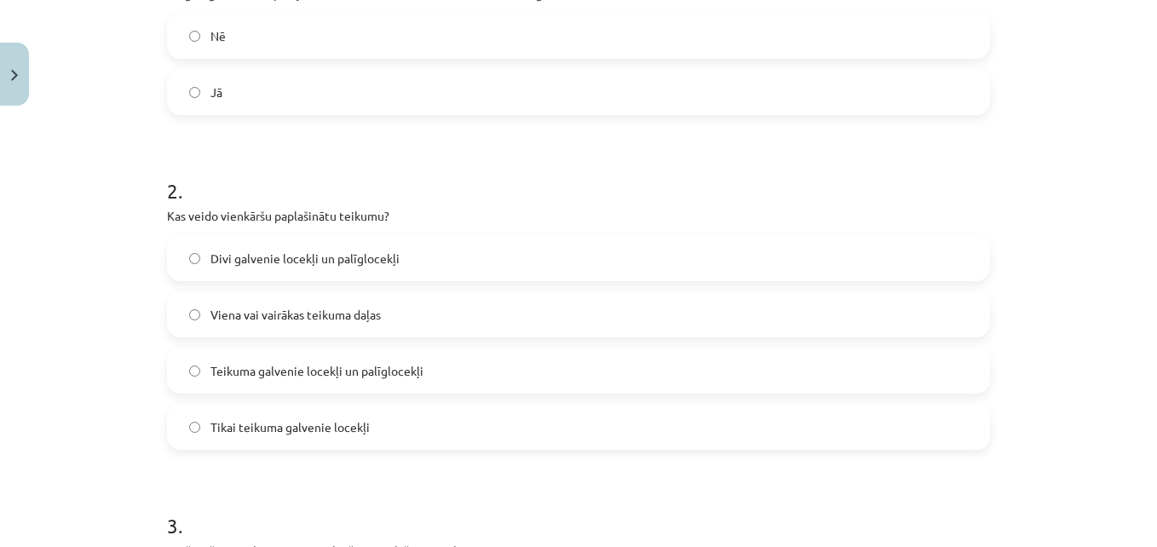
click at [1134, 232] on div "Mācību tēma: Latviešu valoda 8. klase 1. ieskaites mācību materiāls #4 3. tēma.…" at bounding box center [578, 273] width 1157 height 547
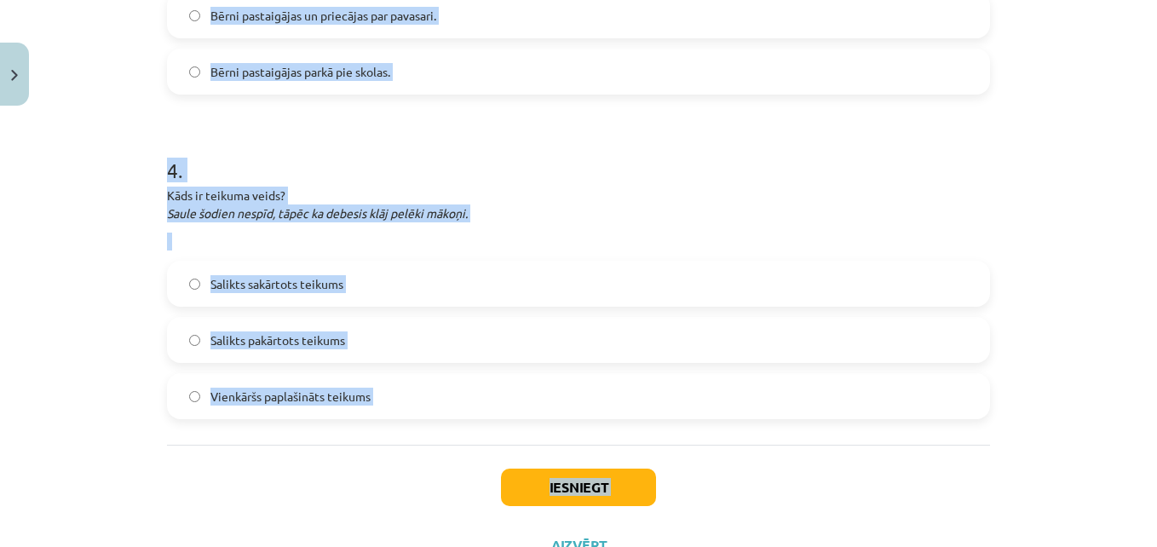
scroll to position [1144, 0]
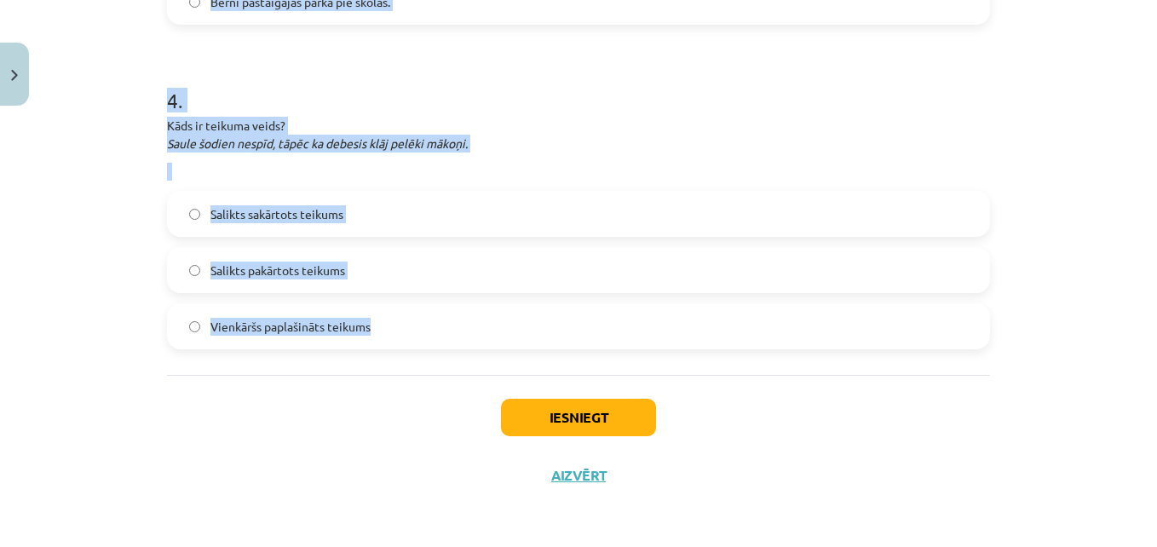
drag, startPoint x: 153, startPoint y: 289, endPoint x: 429, endPoint y: 326, distance: 278.5
copy form "2 . Kas veido vienkāršu paplašinātu teikumu? Divi galvenie locekļi un palīgloce…"
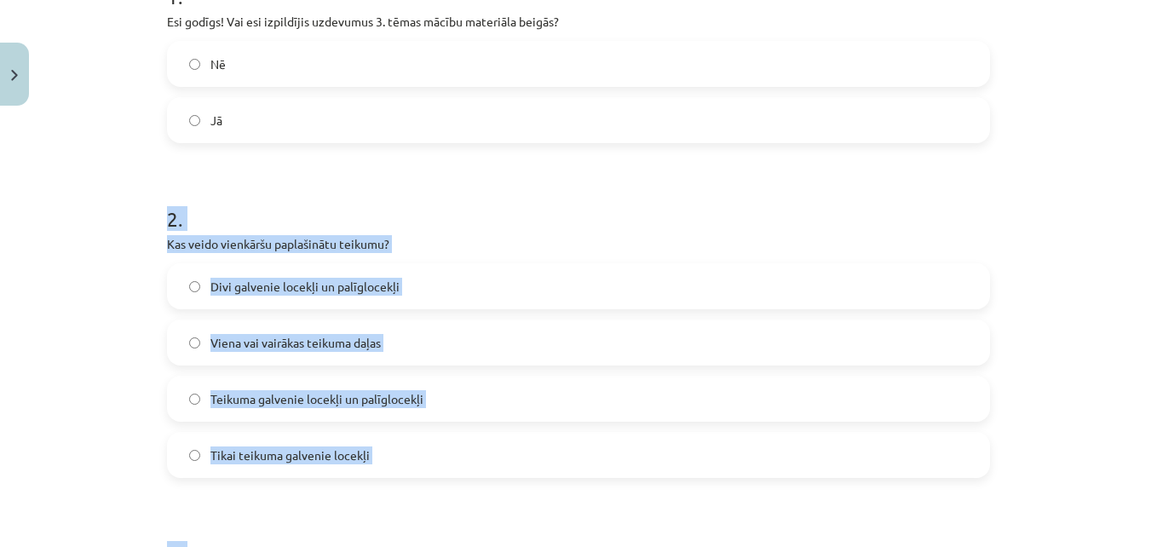
scroll to position [414, 0]
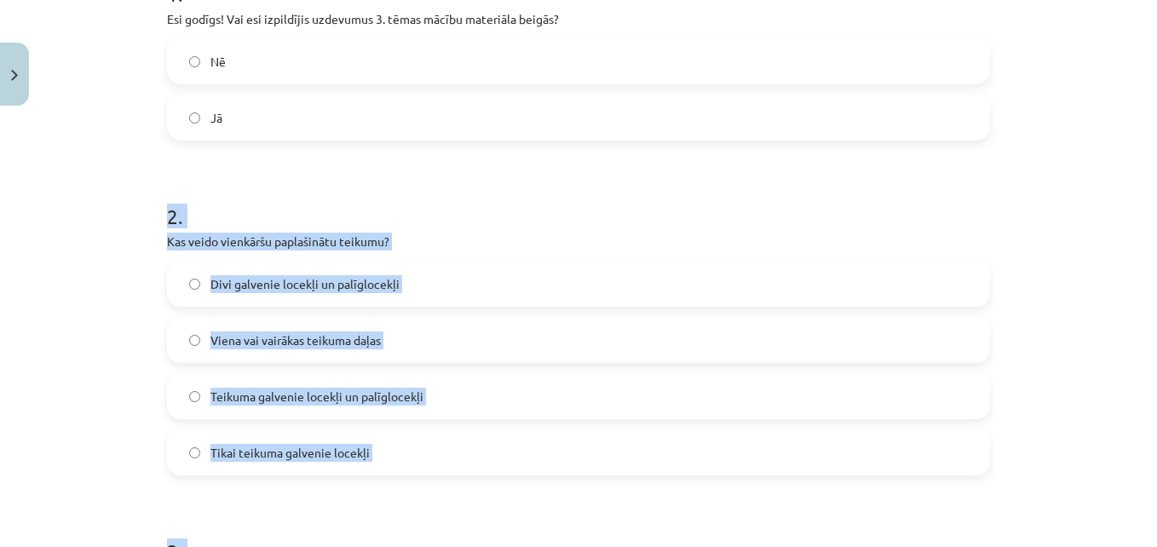
click at [556, 395] on label "Teikuma galvenie locekļi un palīglocekļi" at bounding box center [579, 396] width 820 height 43
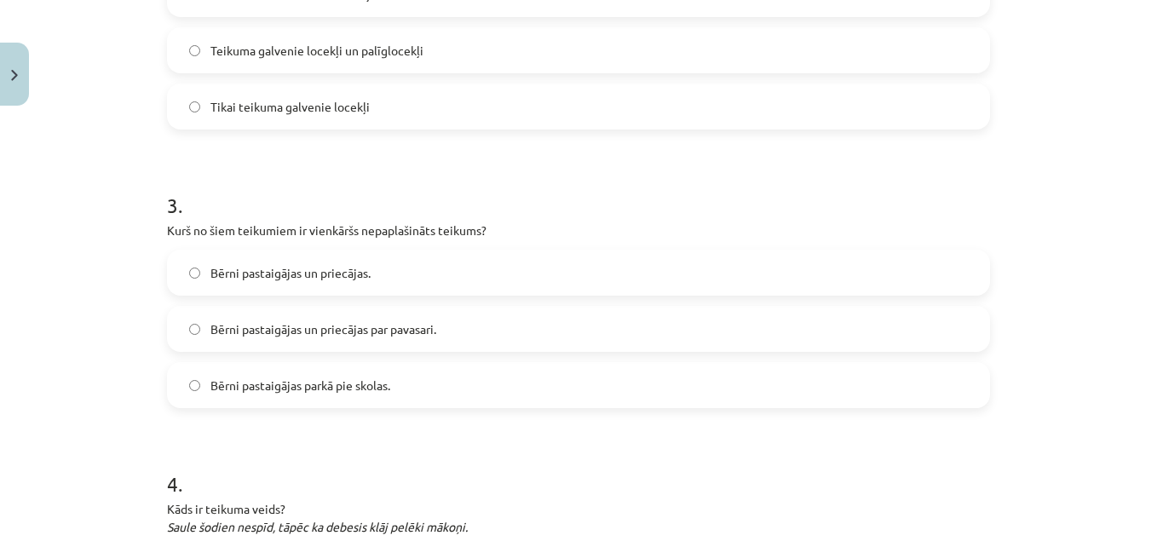
scroll to position [772, 0]
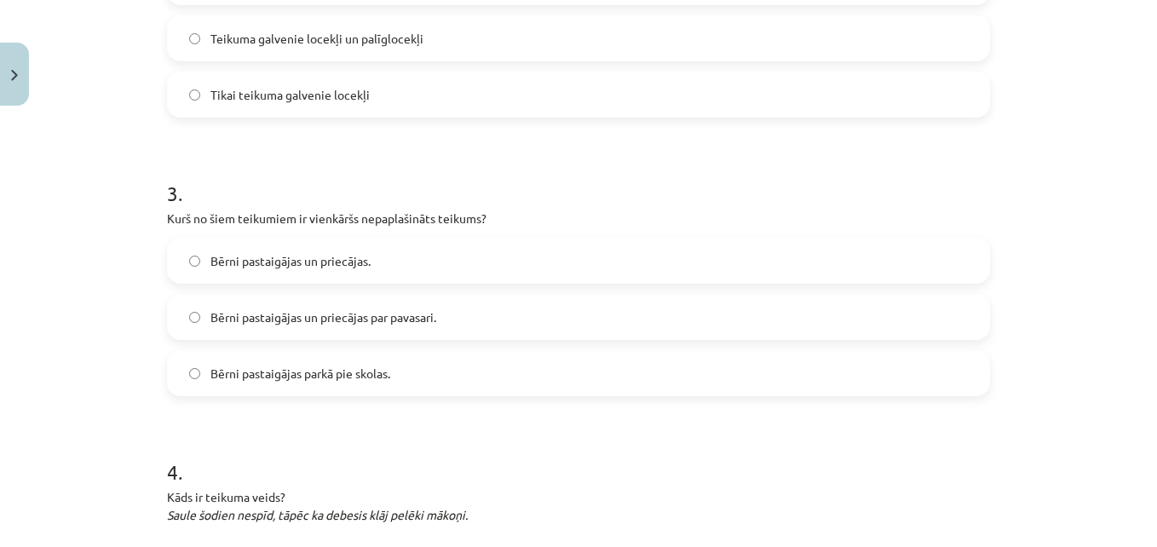
click at [358, 274] on label "Bērni pastaigājas un priecājas." at bounding box center [579, 260] width 820 height 43
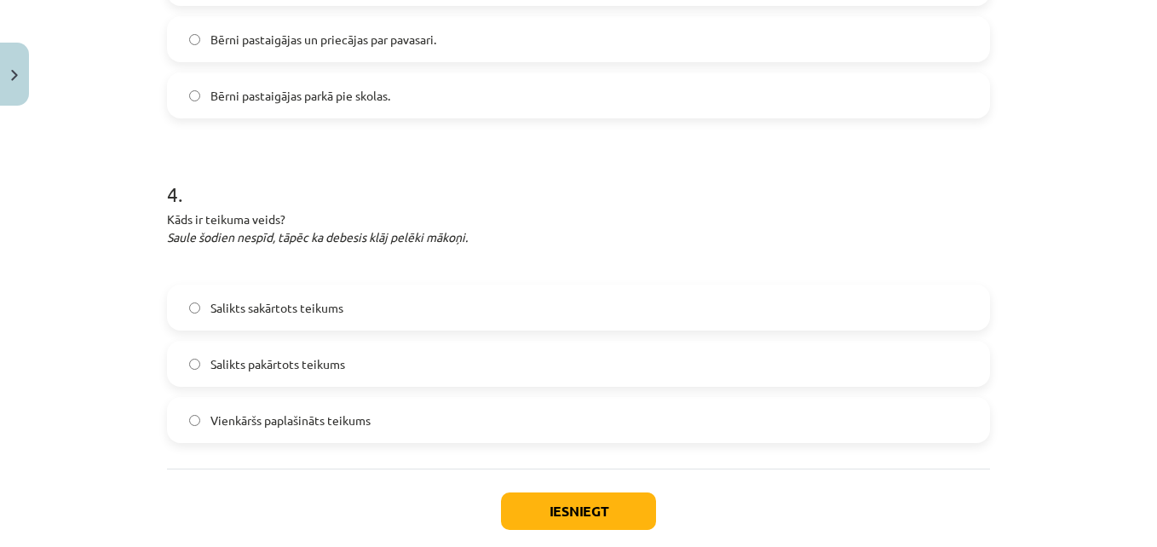
scroll to position [1052, 0]
click at [307, 359] on span "Salikts pakārtots teikums" at bounding box center [277, 362] width 135 height 18
click at [608, 505] on button "Iesniegt" at bounding box center [578, 508] width 155 height 37
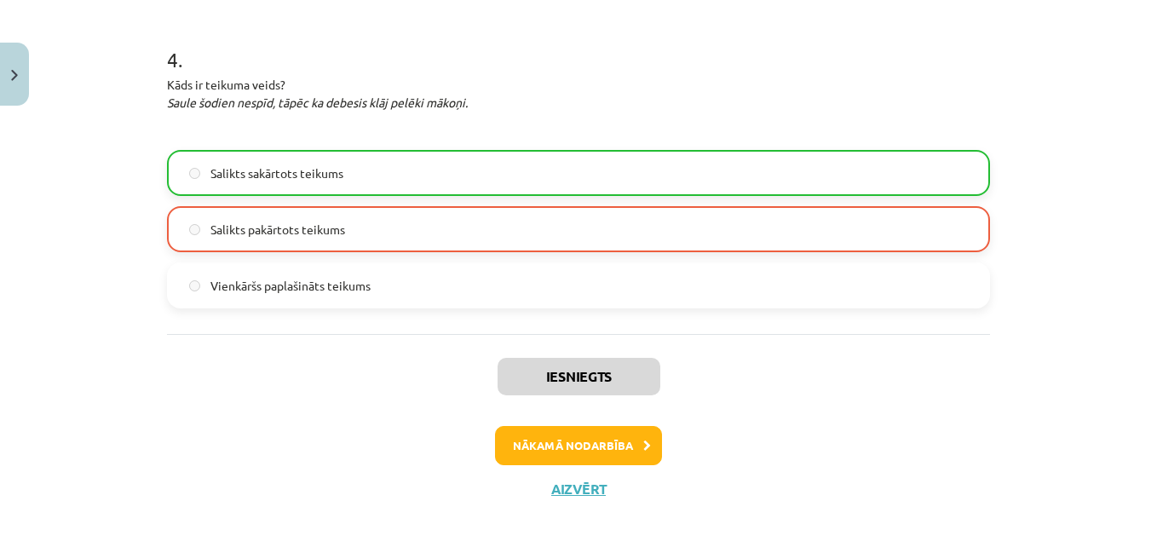
scroll to position [1198, 0]
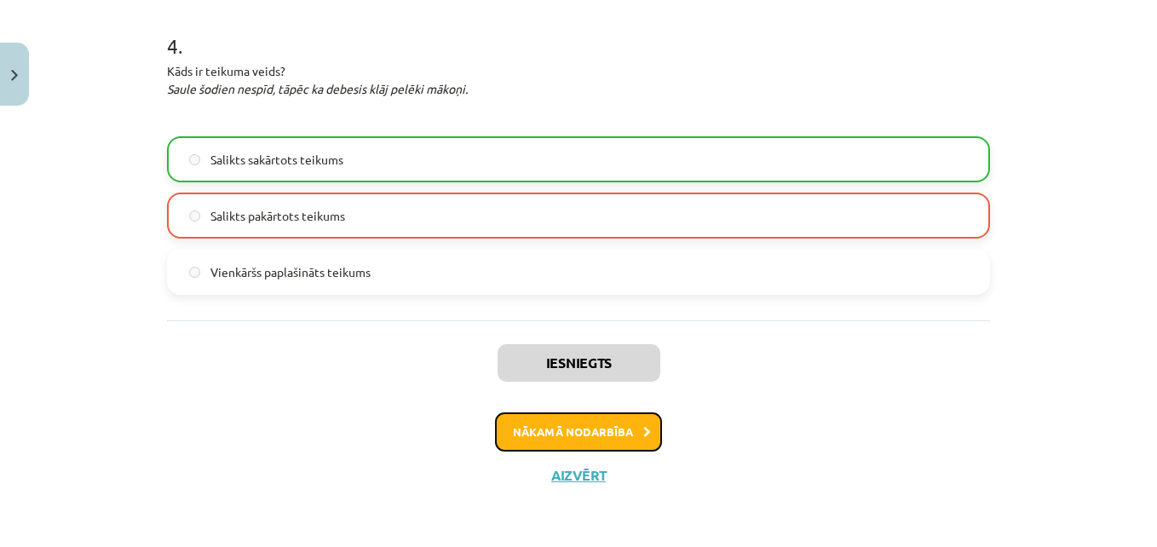
click at [594, 431] on button "Nākamā nodarbība" at bounding box center [578, 431] width 167 height 39
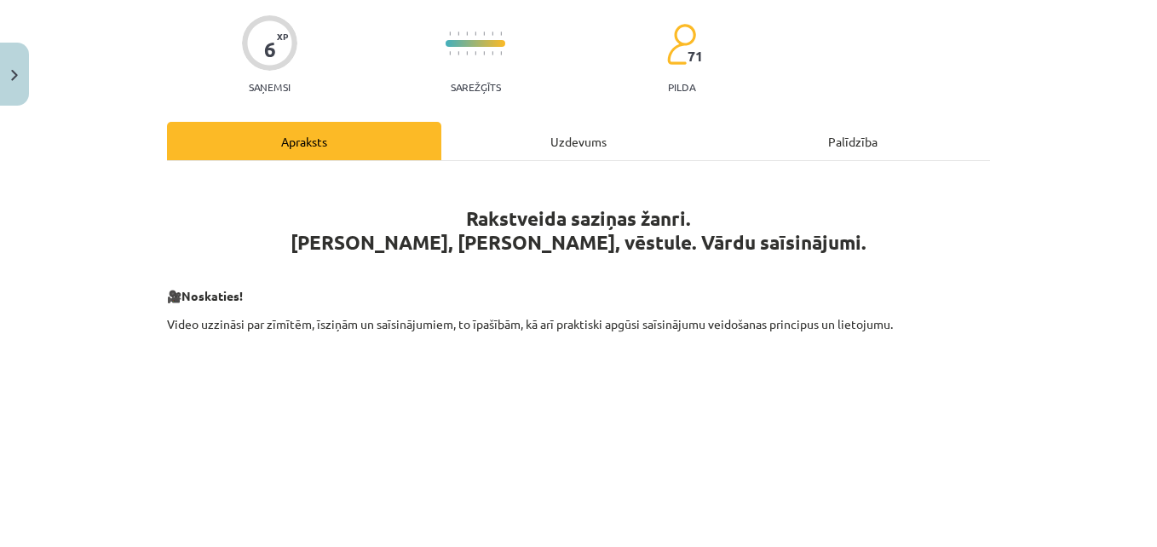
scroll to position [43, 0]
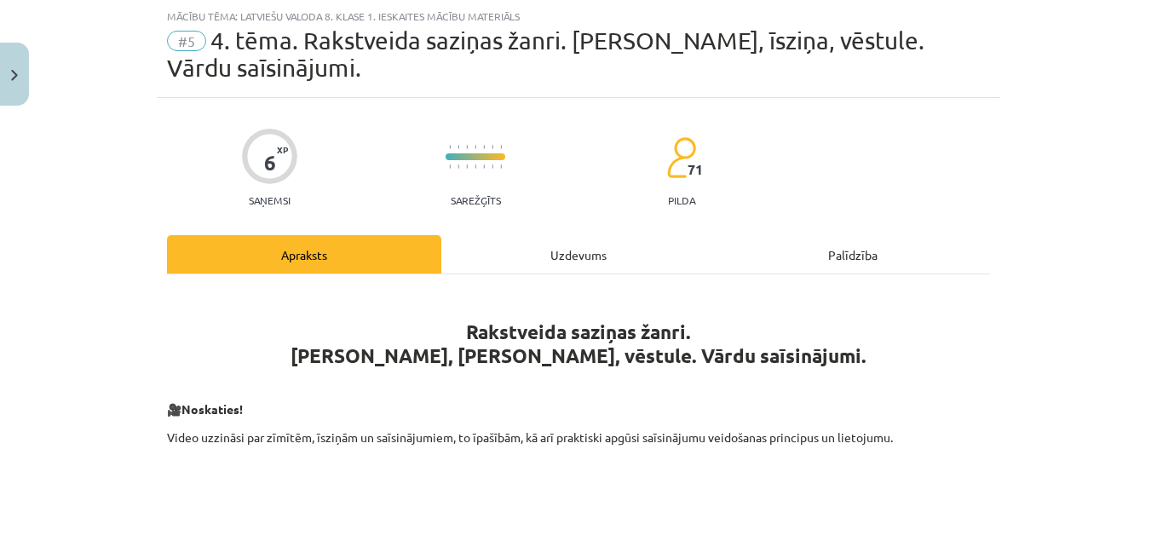
click at [559, 258] on div "Uzdevums" at bounding box center [578, 254] width 274 height 38
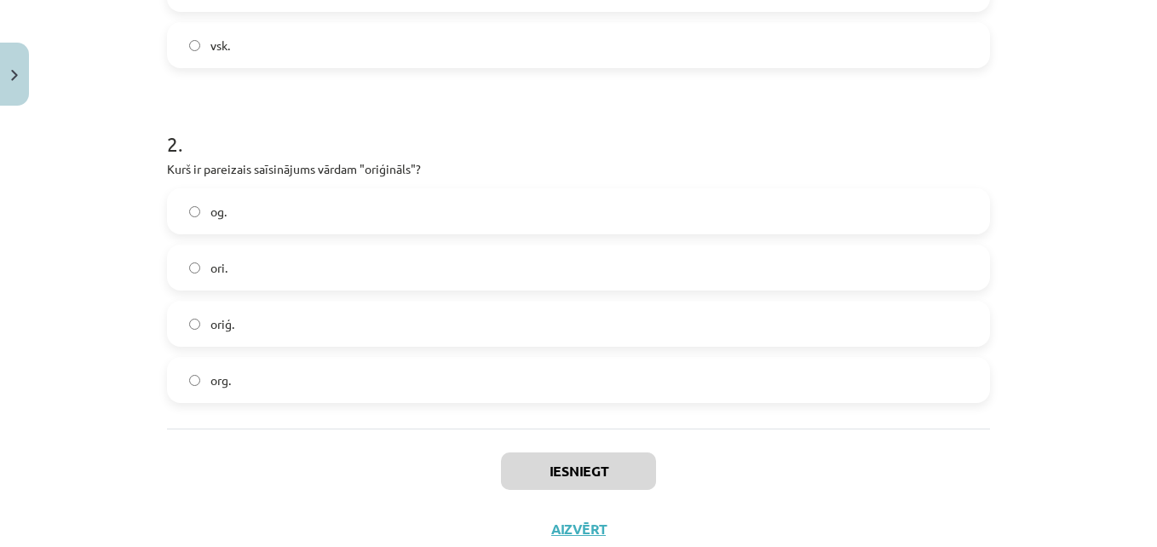
scroll to position [653, 0]
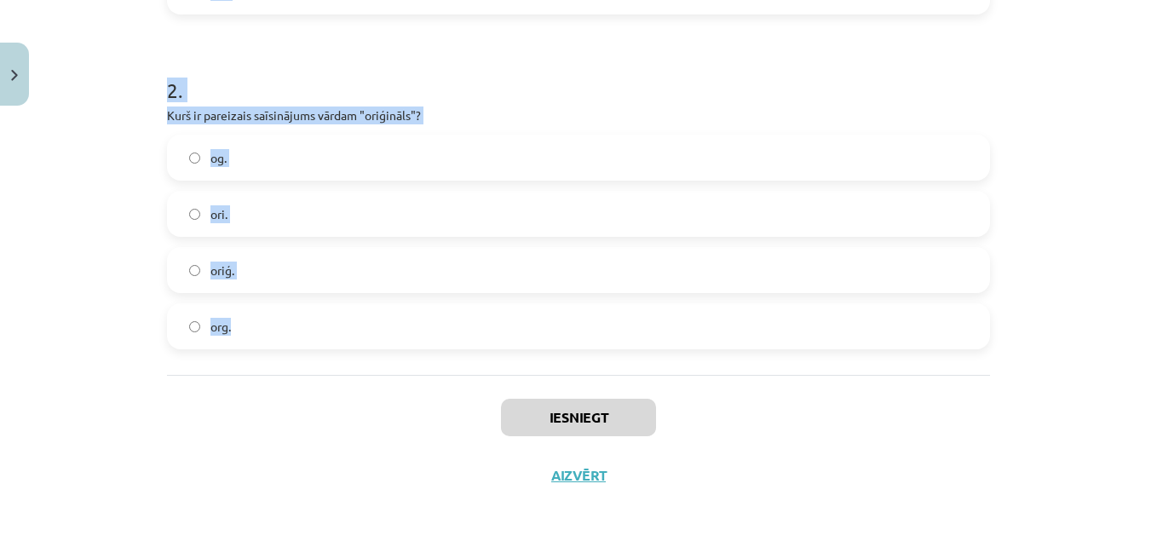
drag, startPoint x: 154, startPoint y: 337, endPoint x: 291, endPoint y: 313, distance: 139.4
copy form "1 . Kurš ir pareizais saīsinājums vārdam "vienskaitlis"? vk. vs. vklt. vsk. 2 .…"
click at [325, 272] on label "oriģ." at bounding box center [579, 270] width 820 height 43
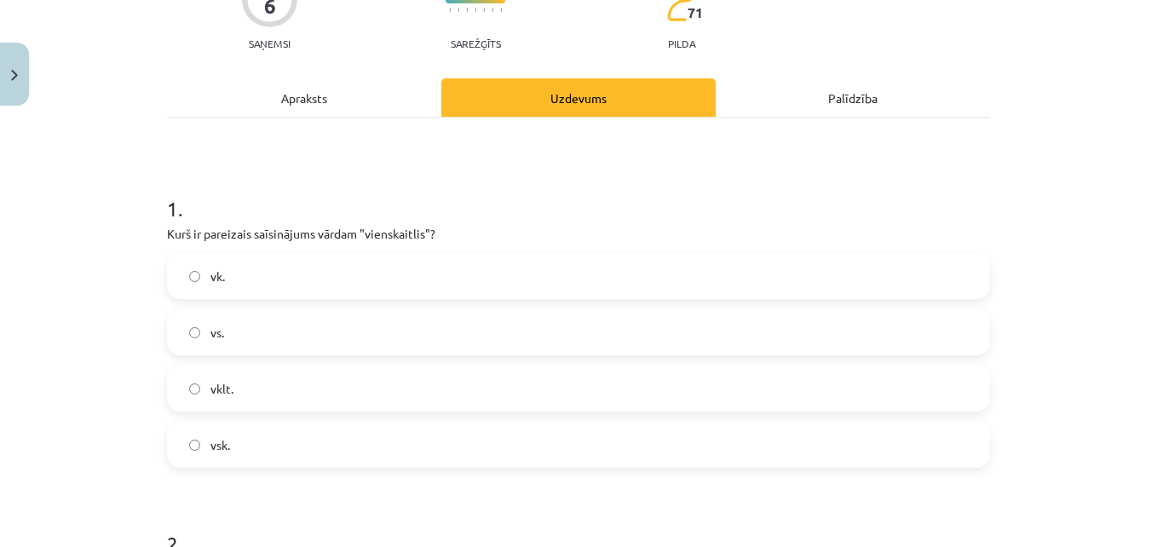
scroll to position [198, 0]
click at [244, 446] on label "vsk." at bounding box center [579, 446] width 820 height 43
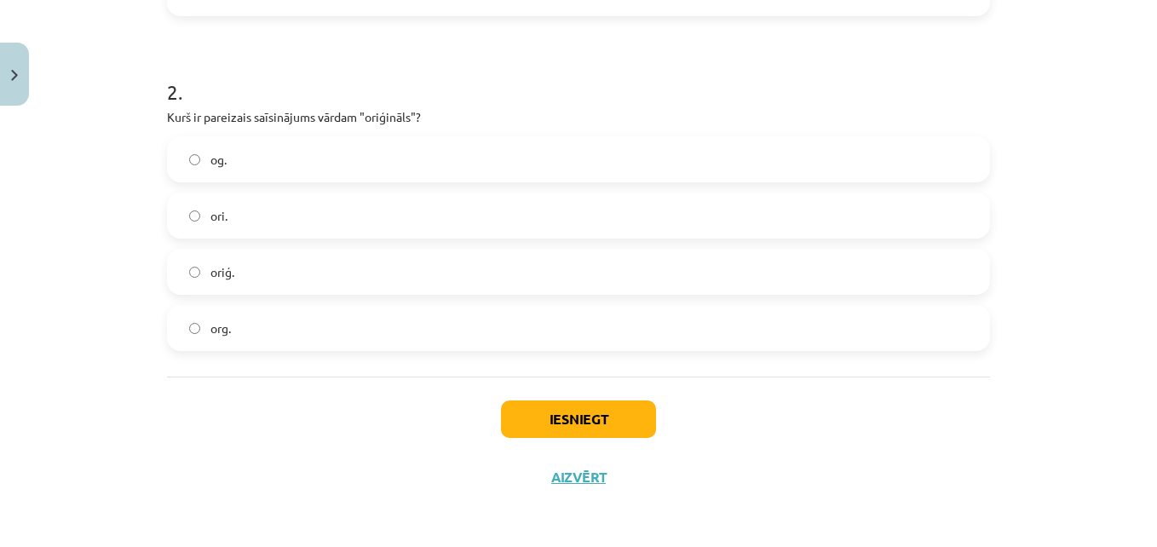
scroll to position [653, 0]
click at [592, 412] on button "Iesniegt" at bounding box center [578, 417] width 155 height 37
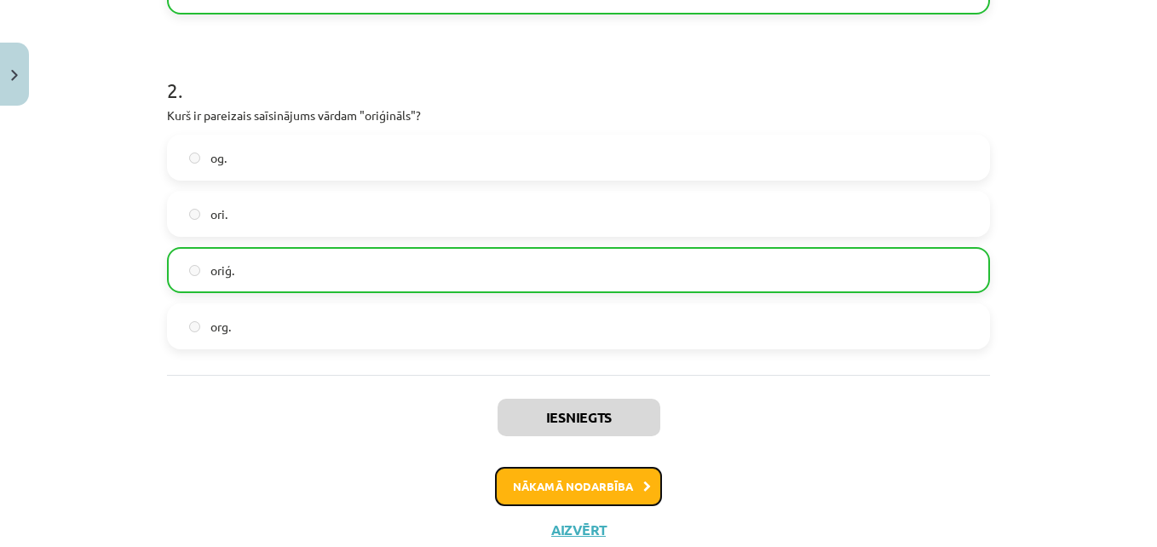
click at [636, 494] on button "Nākamā nodarbība" at bounding box center [578, 486] width 167 height 39
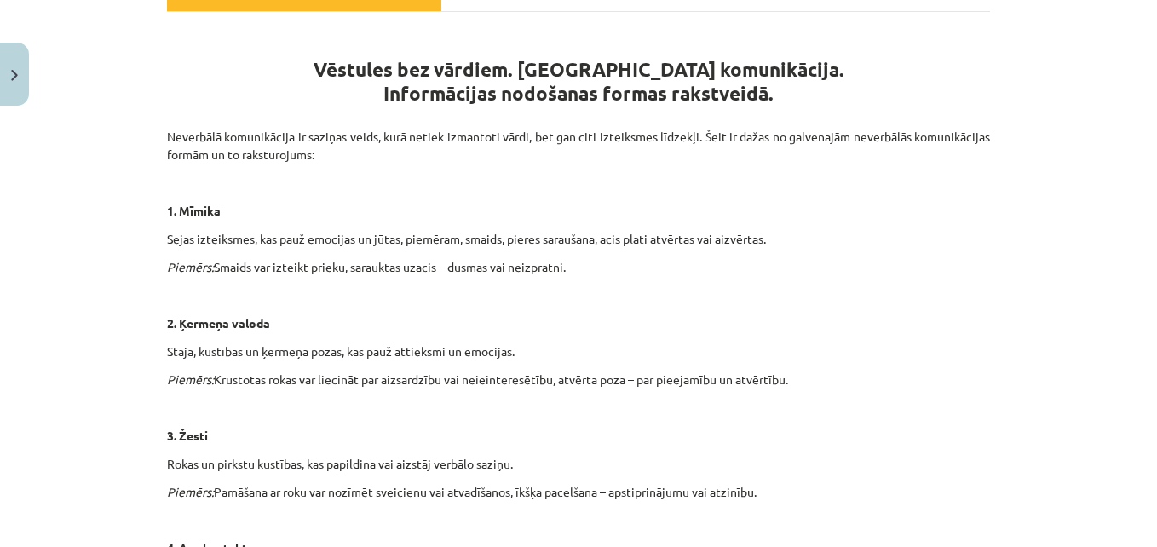
scroll to position [43, 0]
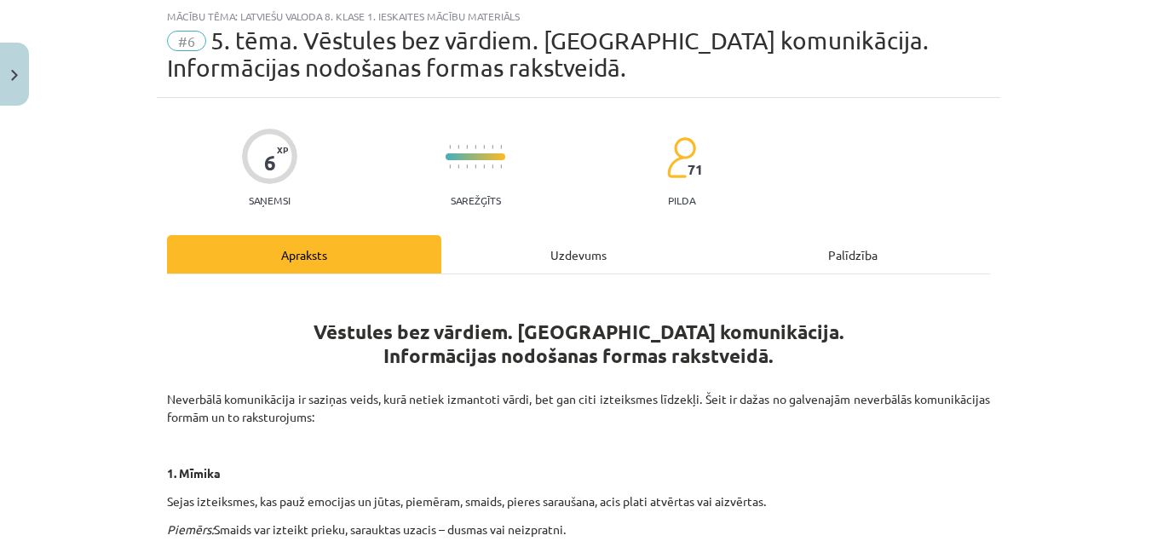
click at [563, 268] on div "Uzdevums" at bounding box center [578, 254] width 274 height 38
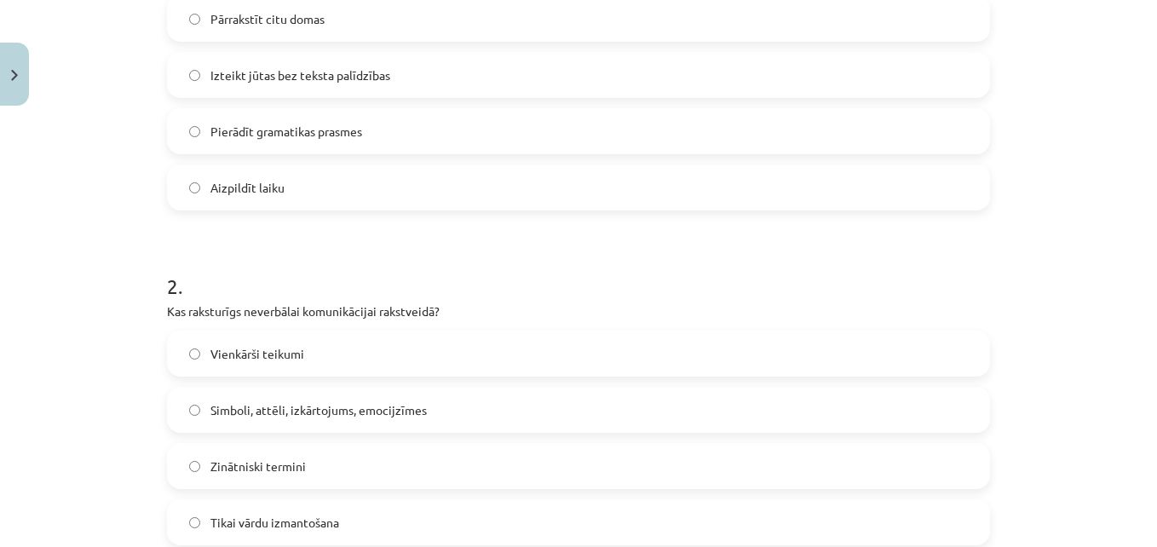
scroll to position [653, 0]
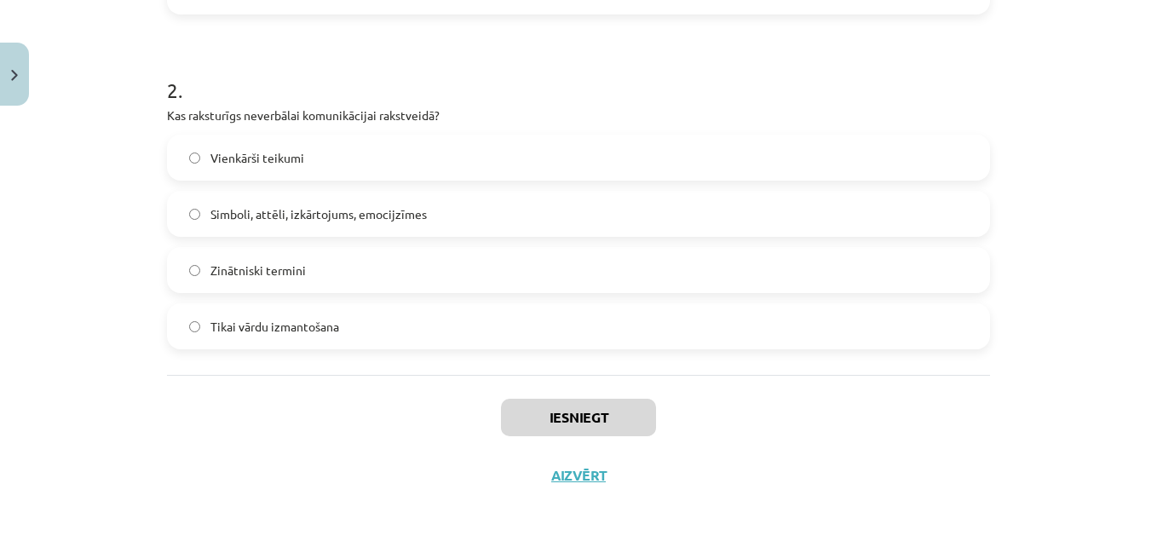
drag, startPoint x: 158, startPoint y: 365, endPoint x: 427, endPoint y: 320, distance: 272.0
copy form "1 . Kāds ir vēstījuma mērķis vēstulē bez vārdiem? Pārrakstīt citu domas  Izteik…"
click at [380, 215] on span "Simboli, attēli, izkārtojums, emocijzīmes" at bounding box center [318, 214] width 216 height 18
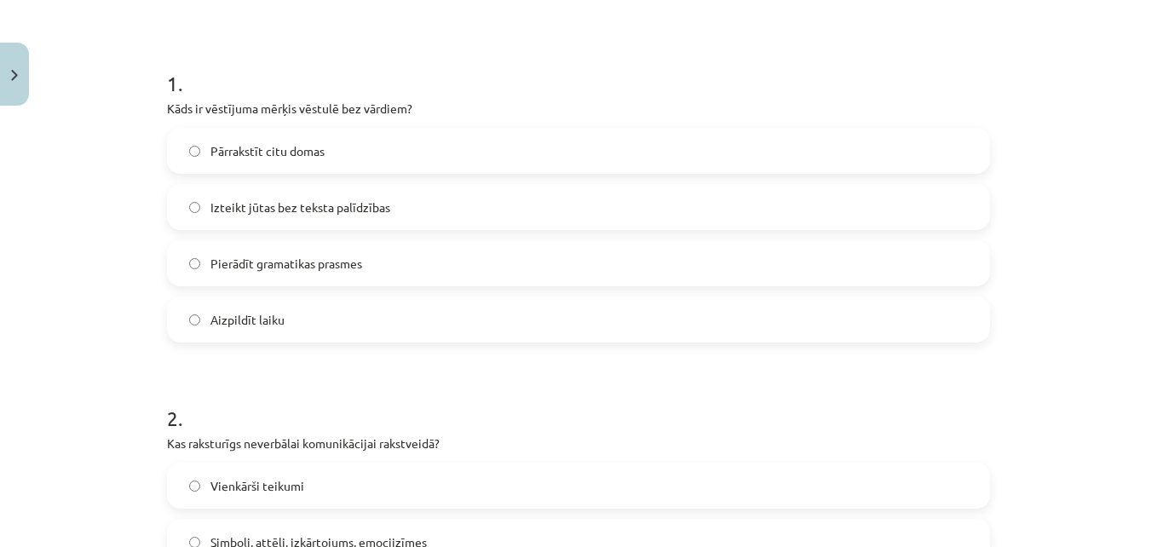
scroll to position [312, 0]
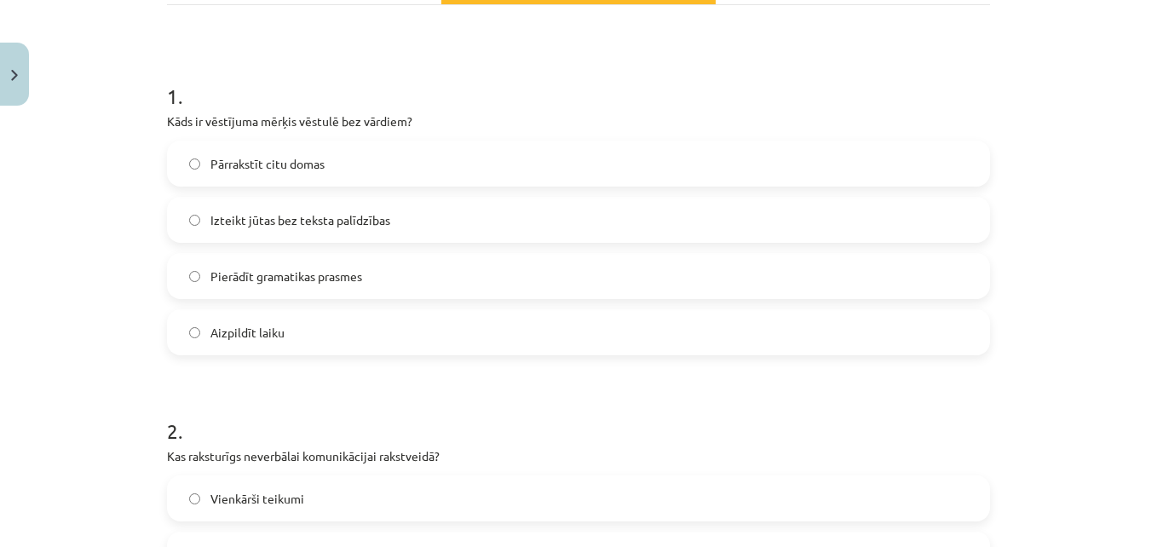
click at [350, 214] on span "Izteikt jūtas bez teksta palīdzības" at bounding box center [300, 220] width 180 height 18
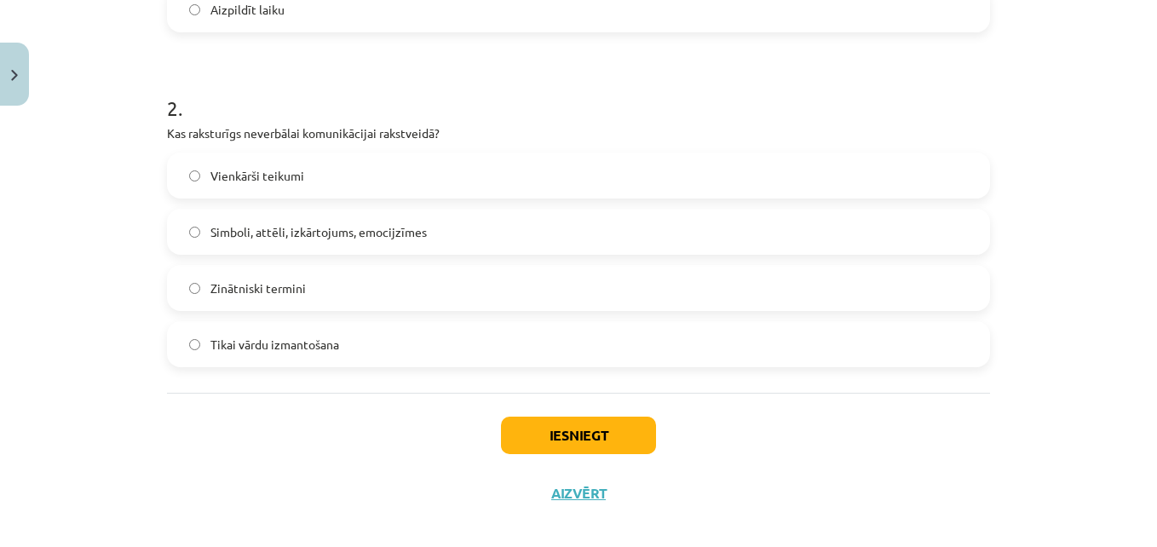
scroll to position [653, 0]
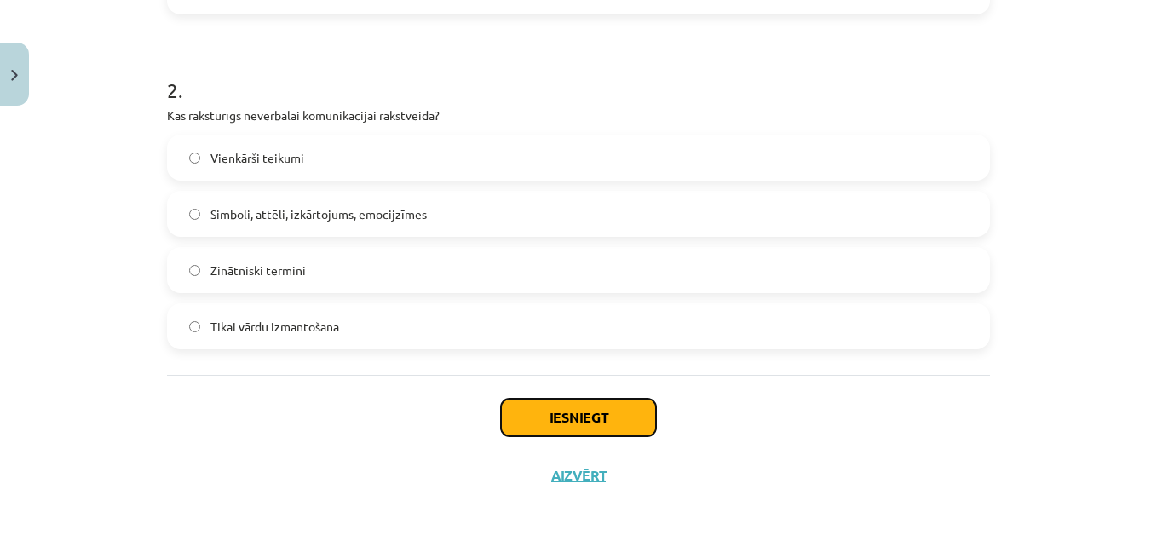
click at [628, 409] on button "Iesniegt" at bounding box center [578, 417] width 155 height 37
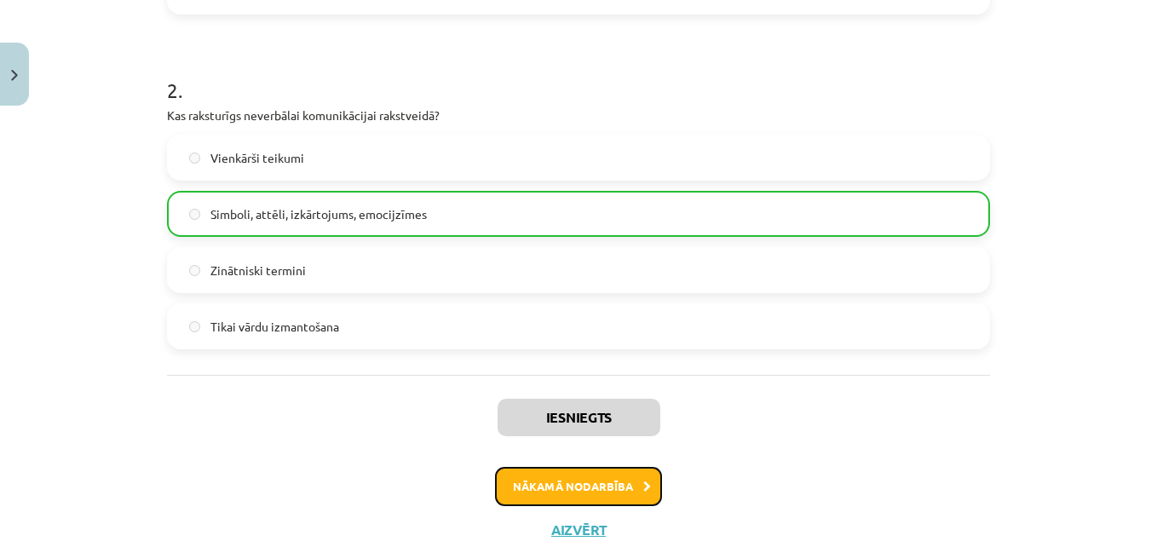
click at [598, 489] on button "Nākamā nodarbība" at bounding box center [578, 486] width 167 height 39
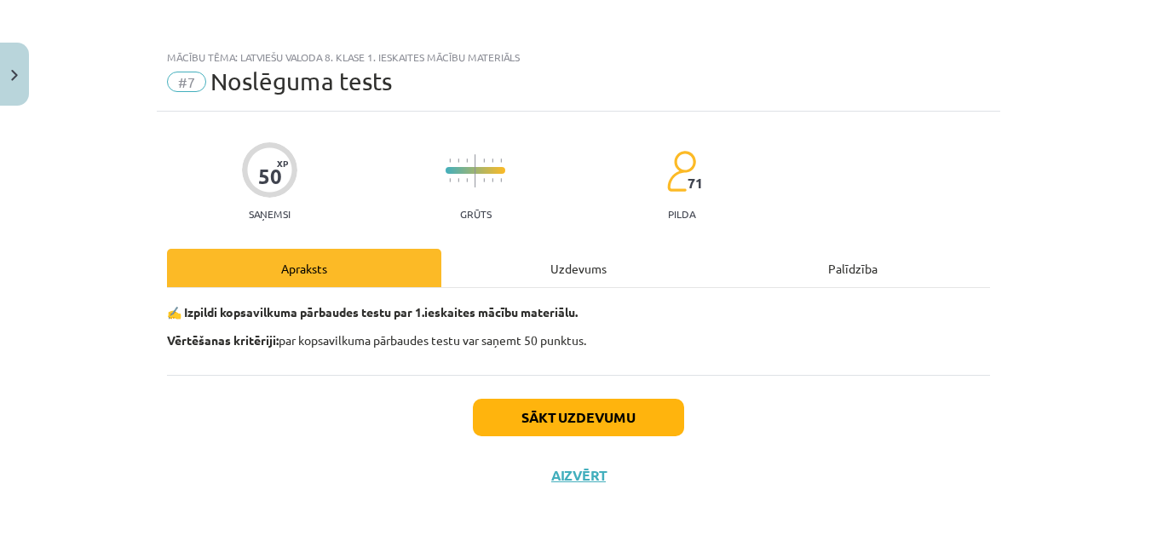
scroll to position [2, 0]
click at [631, 420] on button "Sākt uzdevumu" at bounding box center [578, 417] width 211 height 37
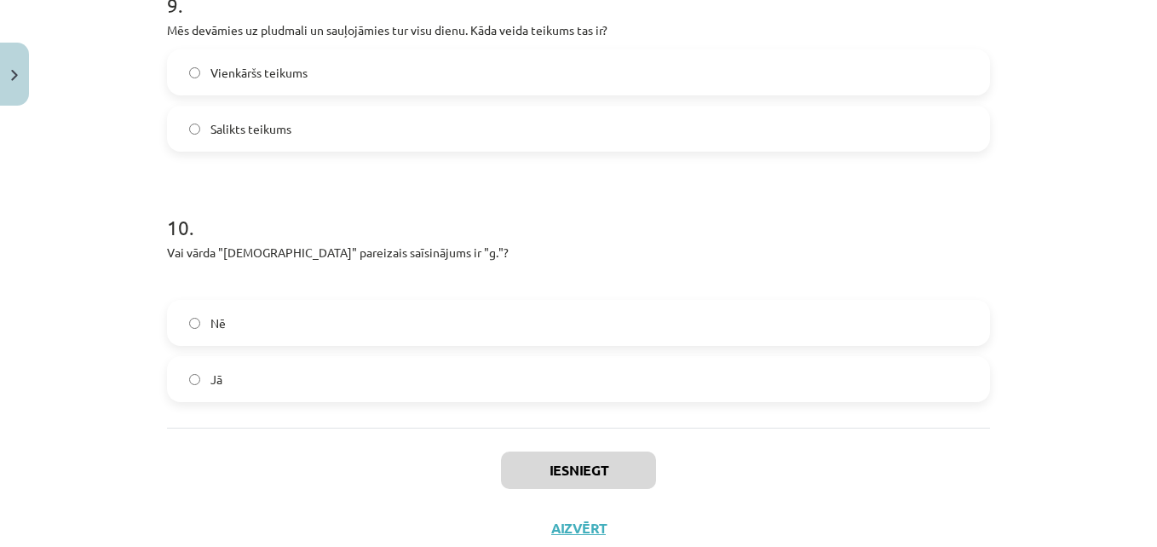
scroll to position [2348, 0]
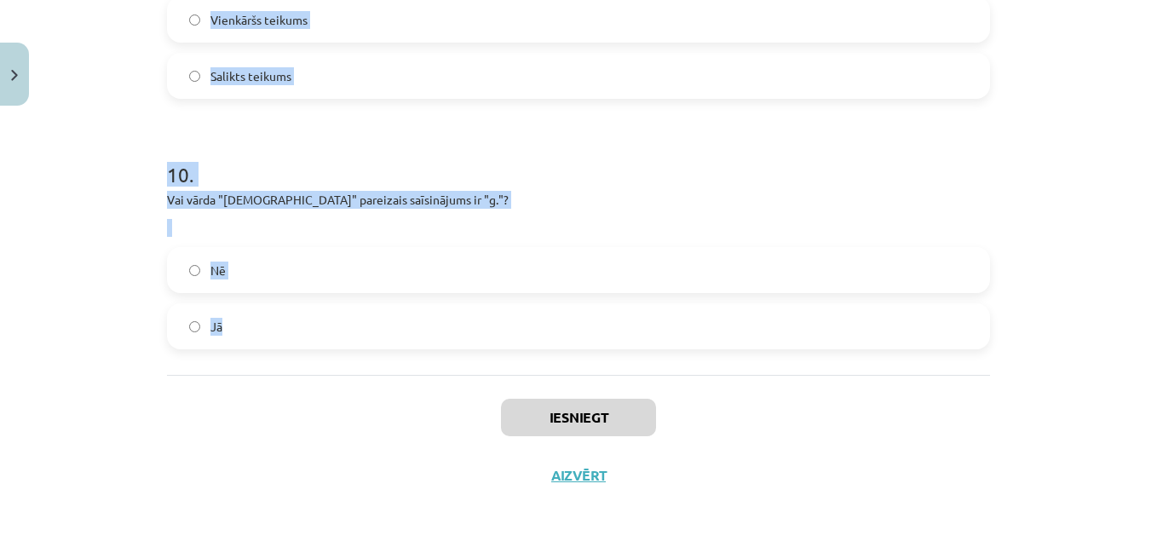
drag, startPoint x: 139, startPoint y: 359, endPoint x: 343, endPoint y: 309, distance: 210.4
click at [343, 309] on div "Mācību tēma: Latviešu valoda 8. klase 1. ieskaites mācību materiāls #7 Noslēgum…" at bounding box center [578, 273] width 1157 height 547
copy form "4 . Lor ipsum "dolorsi" ametconse adipiscinge se "do"? Ei Te 1 . Inci utlabor e…"
